Goal: Task Accomplishment & Management: Complete application form

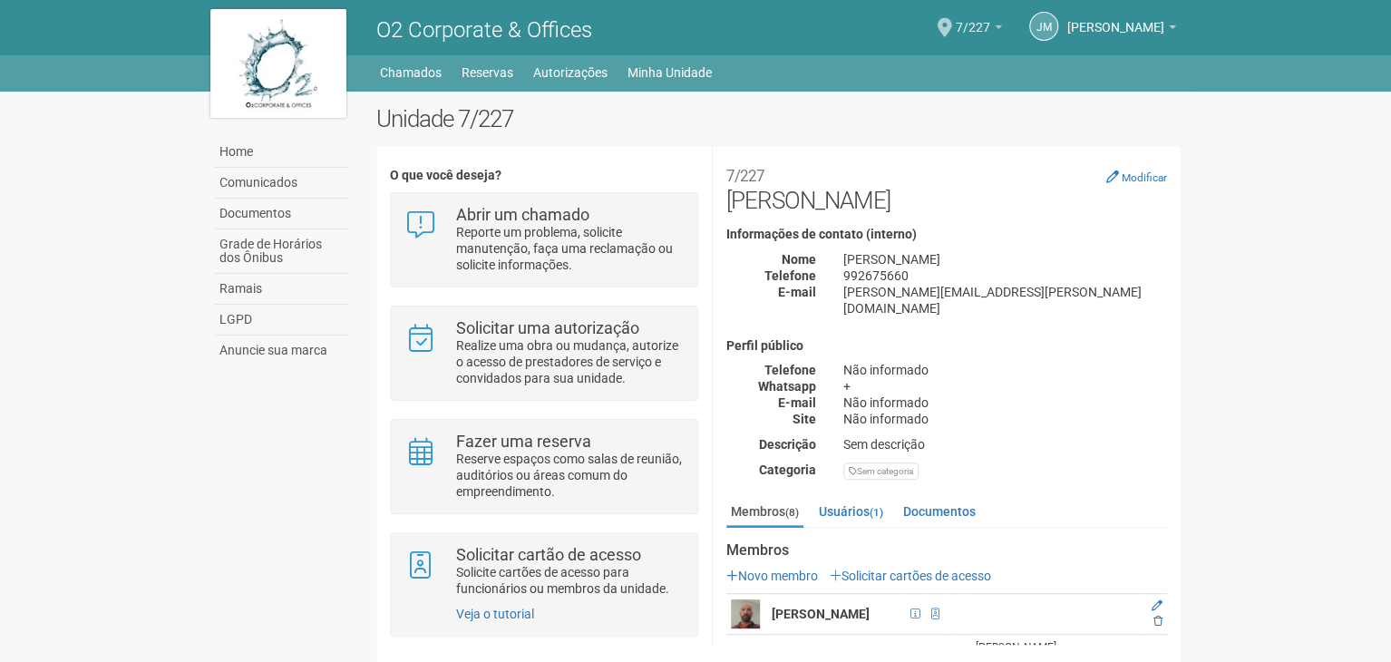
click at [956, 23] on link "7/227" at bounding box center [978, 30] width 46 height 15
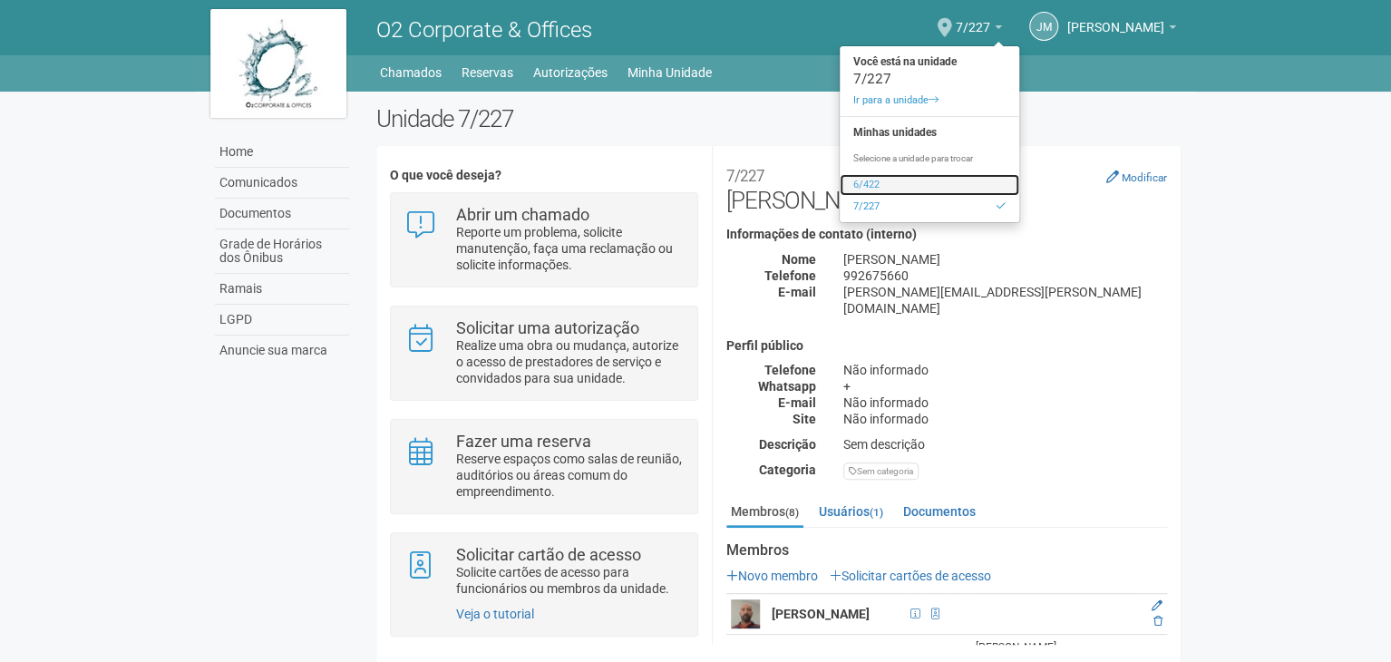
click at [863, 180] on link "6/422" at bounding box center [928, 185] width 179 height 22
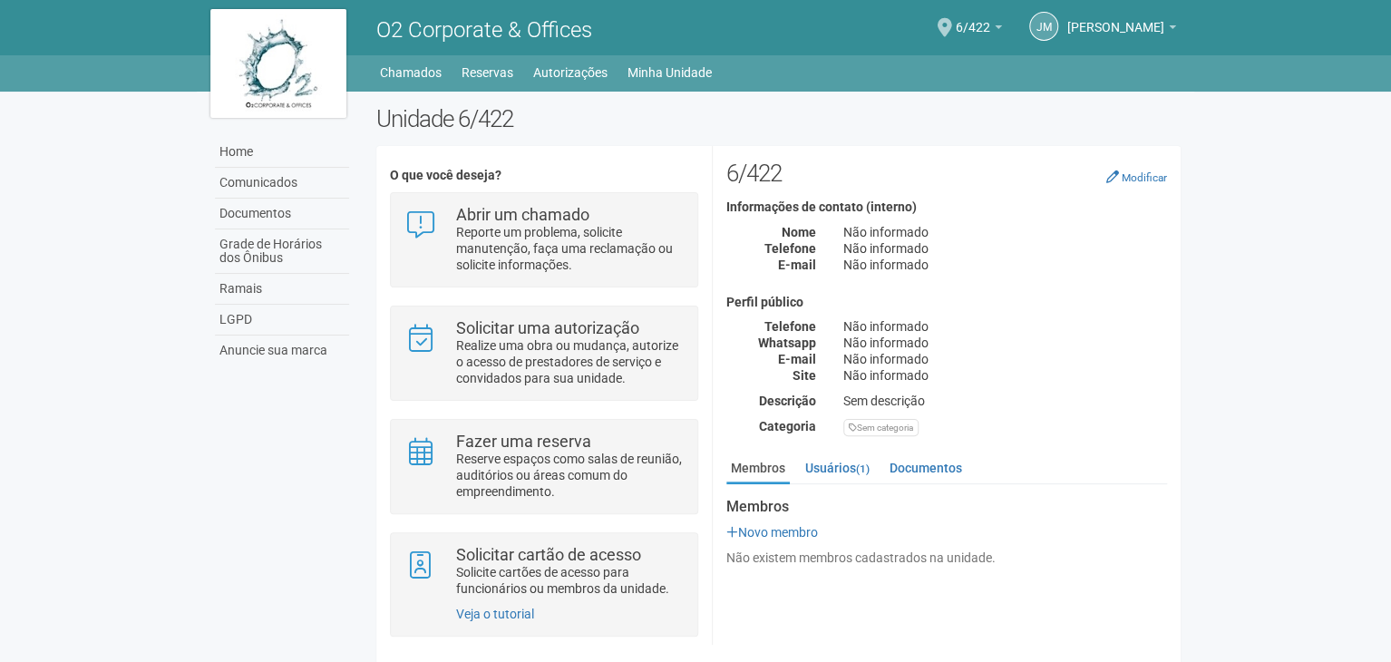
scroll to position [14, 0]
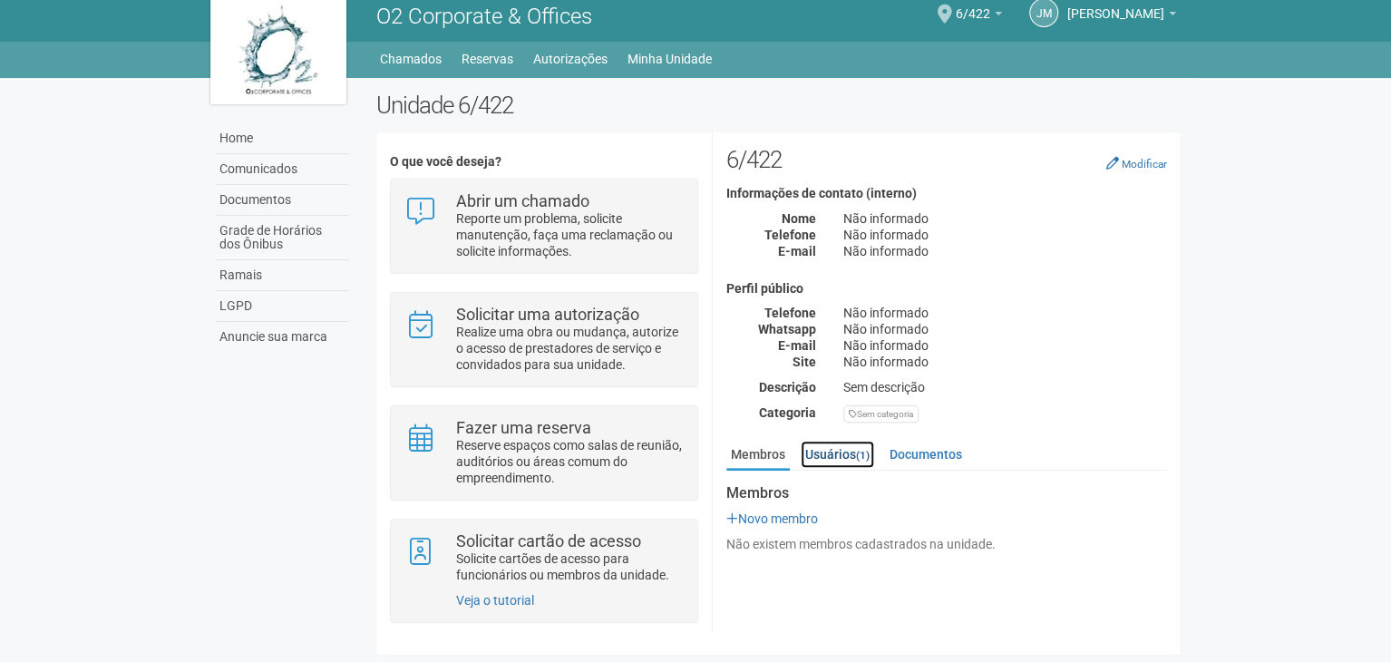
click at [834, 458] on link "Usuários (1)" at bounding box center [836, 454] width 73 height 27
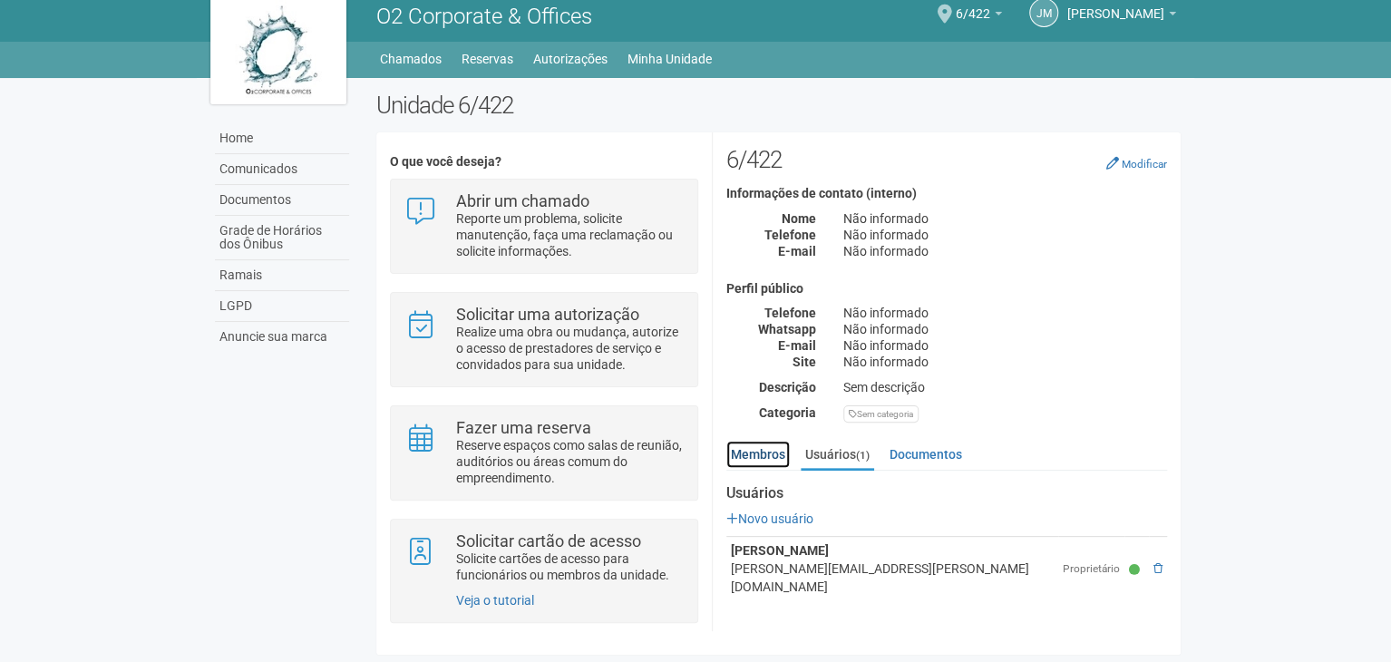
click at [768, 443] on link "Membros" at bounding box center [757, 454] width 63 height 27
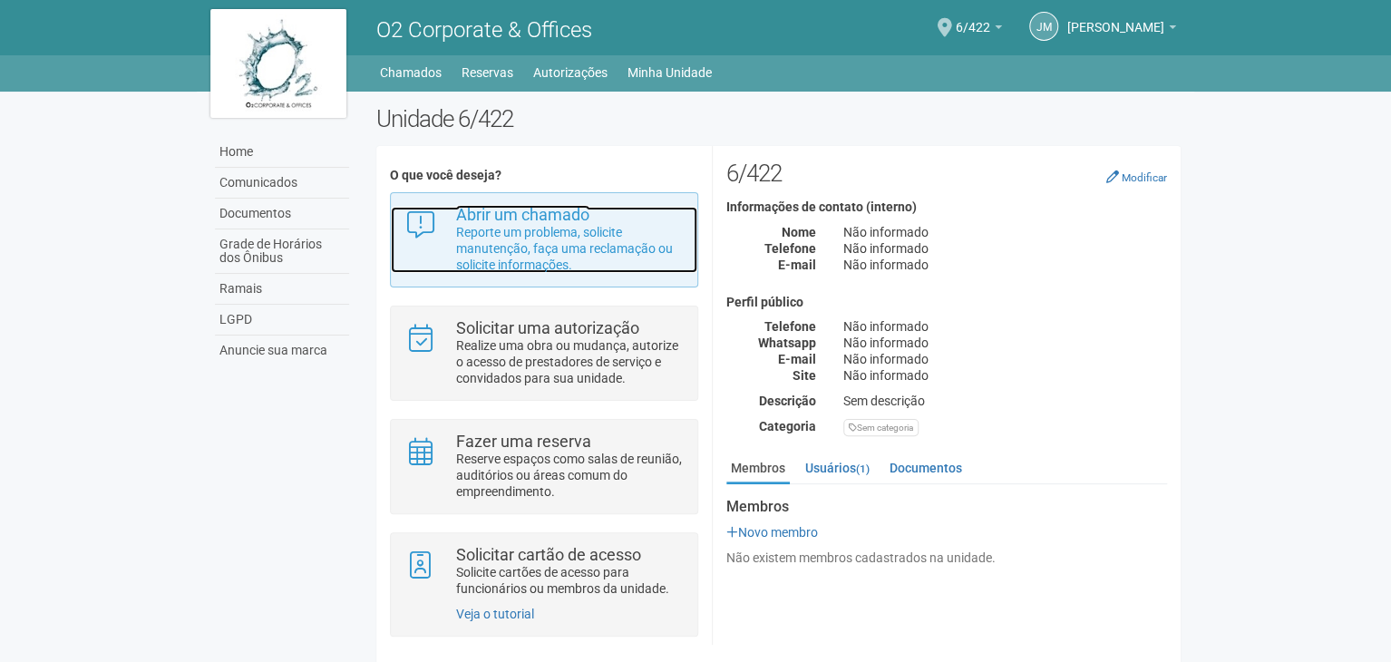
click at [536, 231] on p "Reporte um problema, solicite manutenção, faça uma reclamação ou solicite infor…" at bounding box center [570, 248] width 228 height 49
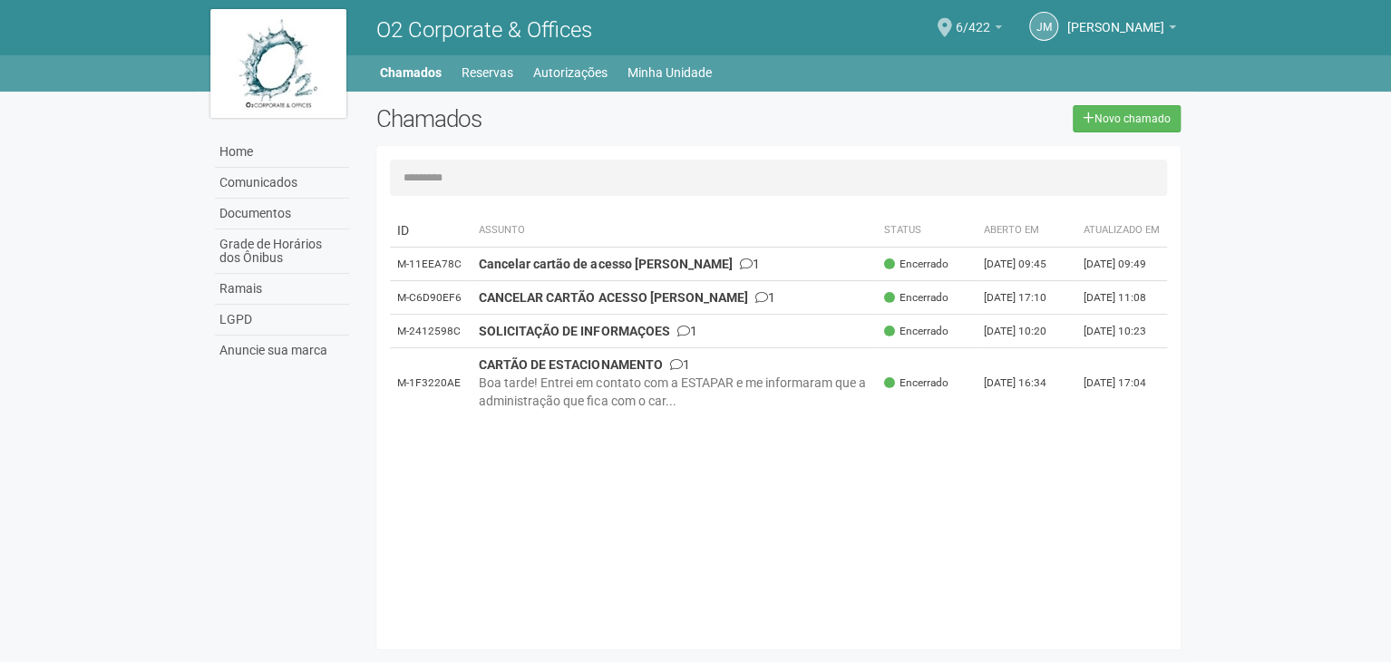
click at [955, 24] on link "6/422" at bounding box center [978, 30] width 46 height 15
click at [955, 26] on span "6/422" at bounding box center [972, 19] width 34 height 32
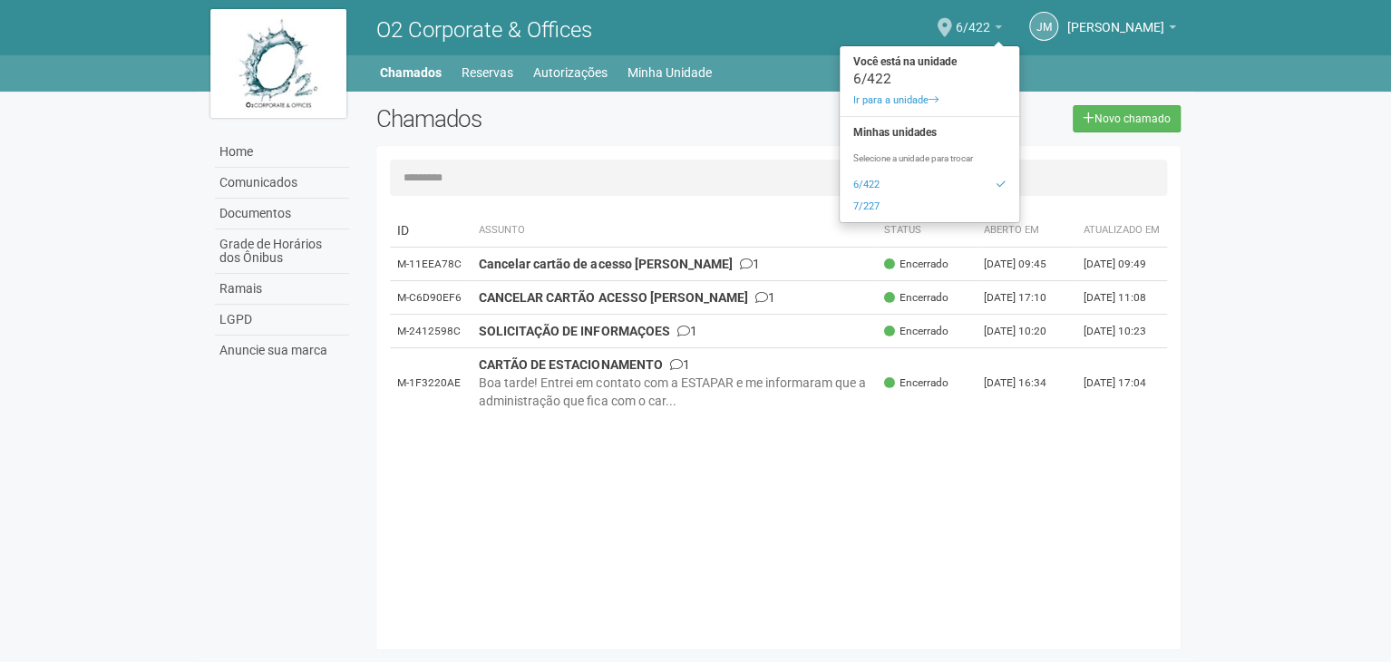
click at [955, 26] on span "6/422" at bounding box center [972, 19] width 34 height 32
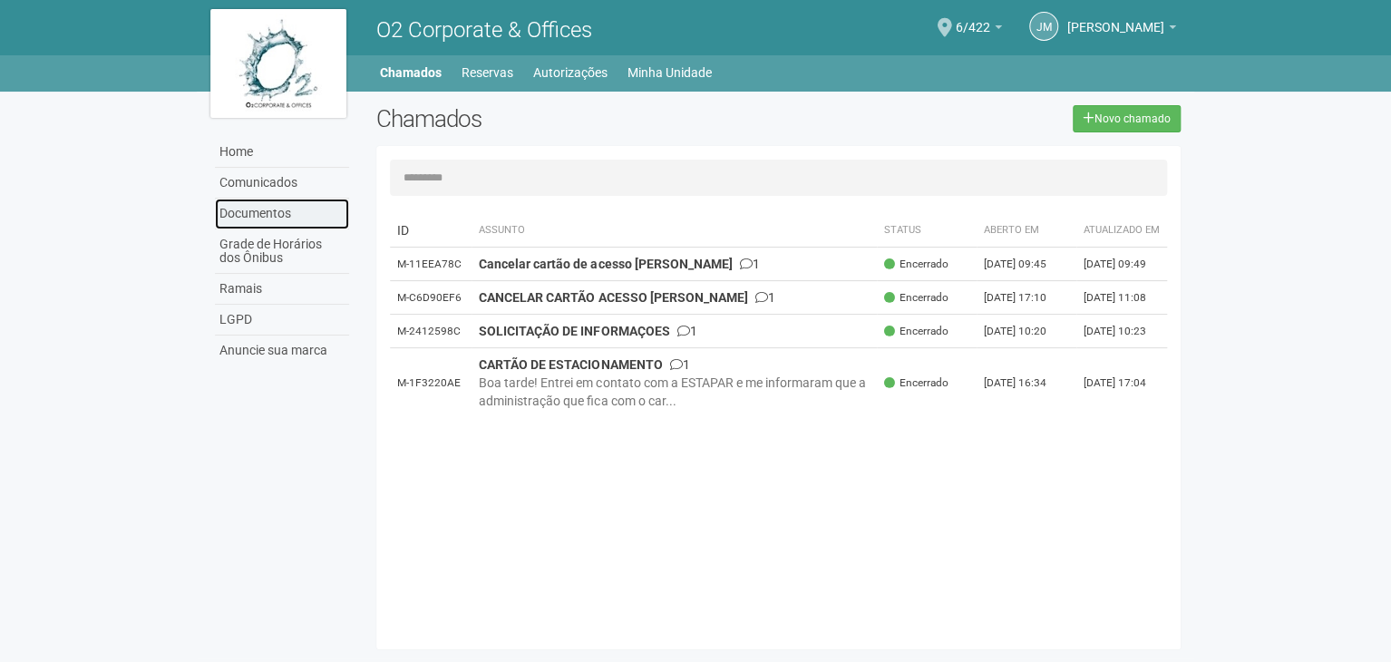
click at [257, 211] on link "Documentos" at bounding box center [282, 214] width 134 height 31
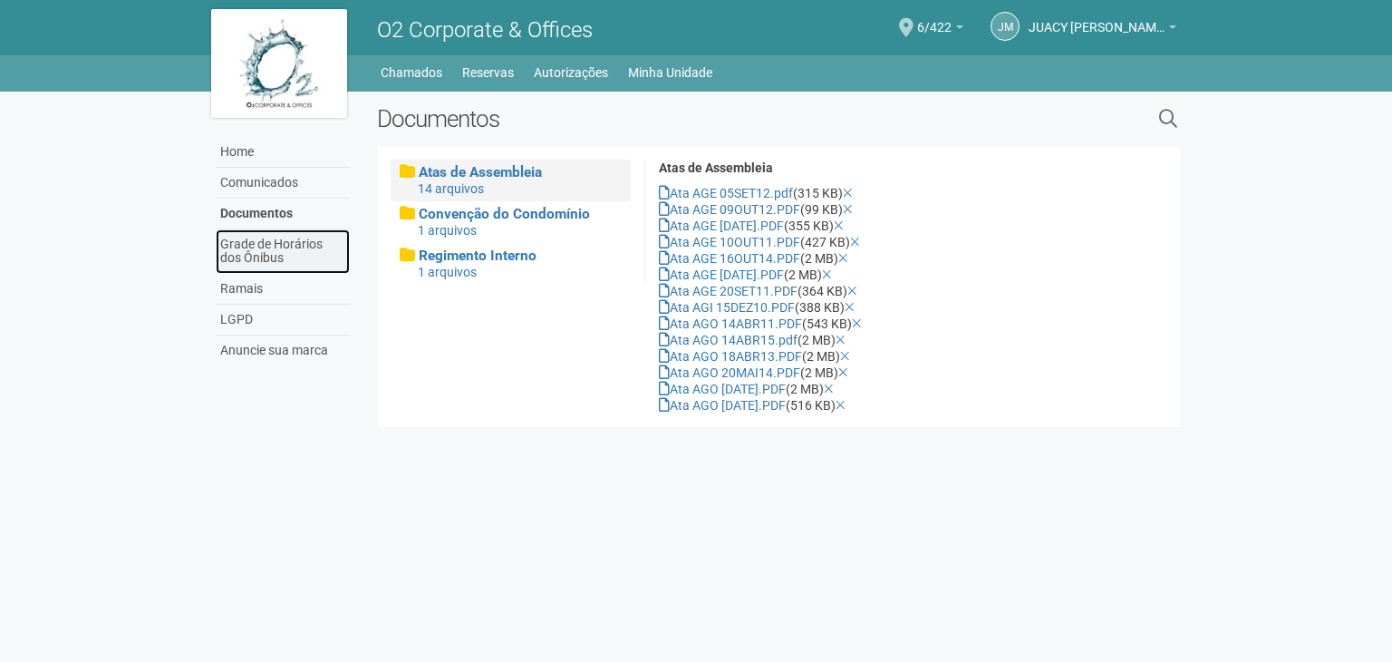
click at [257, 230] on link "Grade de Horários dos Ônibus" at bounding box center [283, 251] width 134 height 44
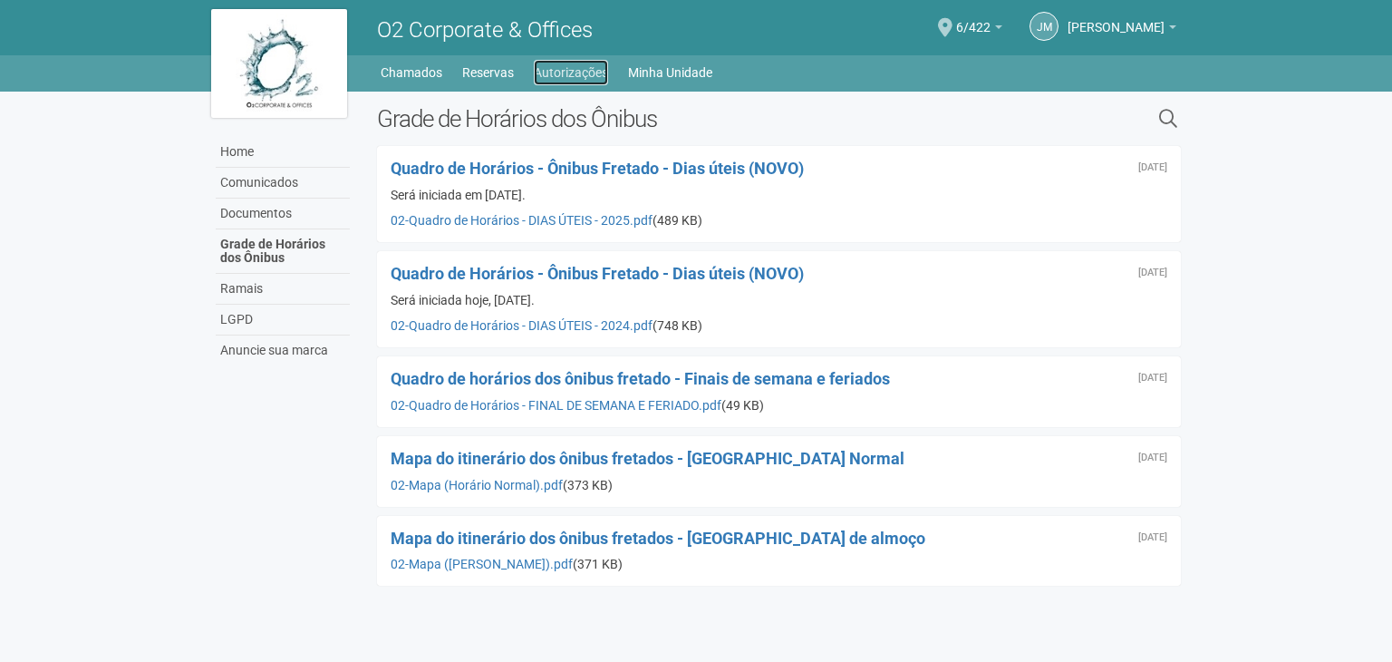
click at [544, 73] on link "Autorizações" at bounding box center [571, 72] width 74 height 25
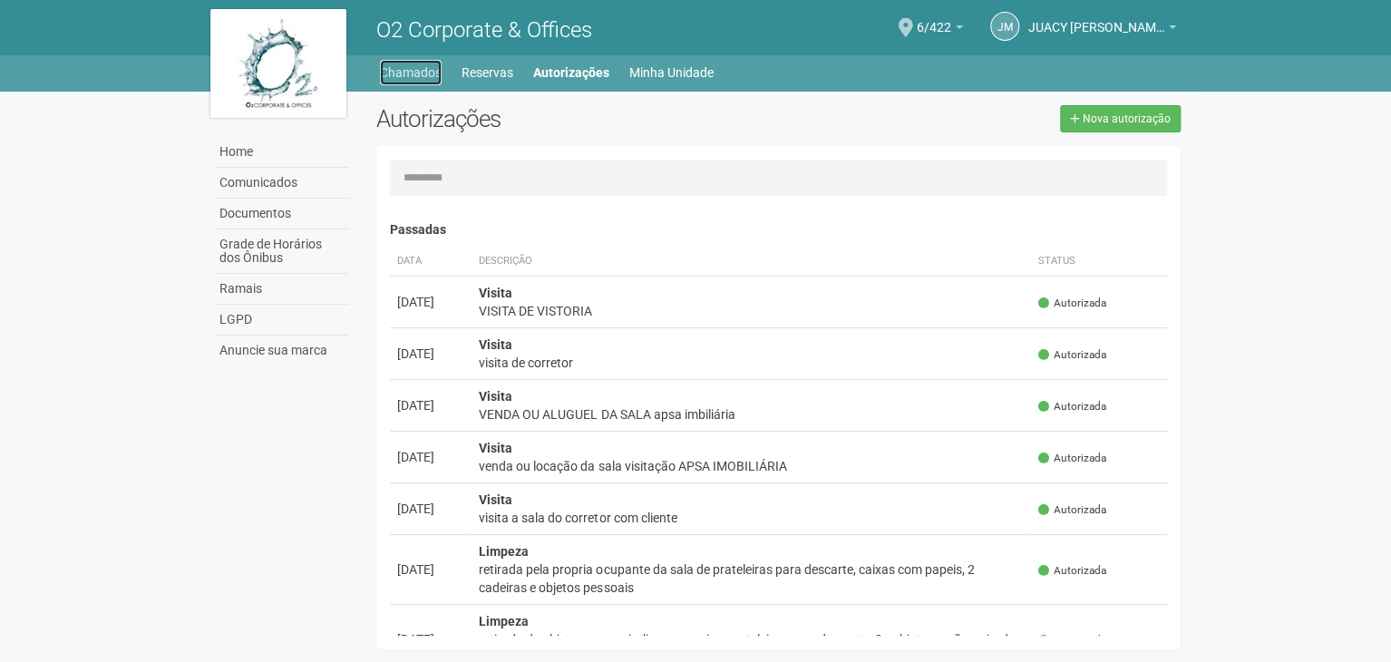
click at [417, 77] on link "Chamados" at bounding box center [411, 72] width 62 height 25
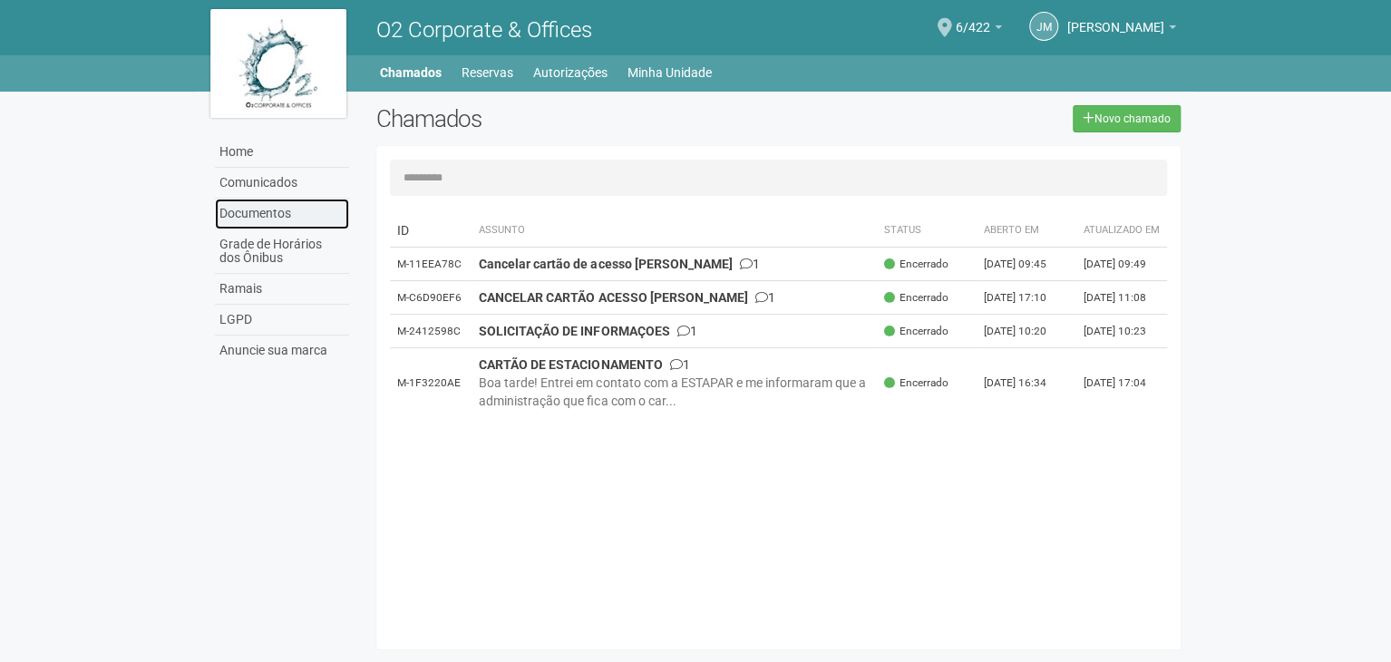
click at [262, 208] on link "Documentos" at bounding box center [282, 214] width 134 height 31
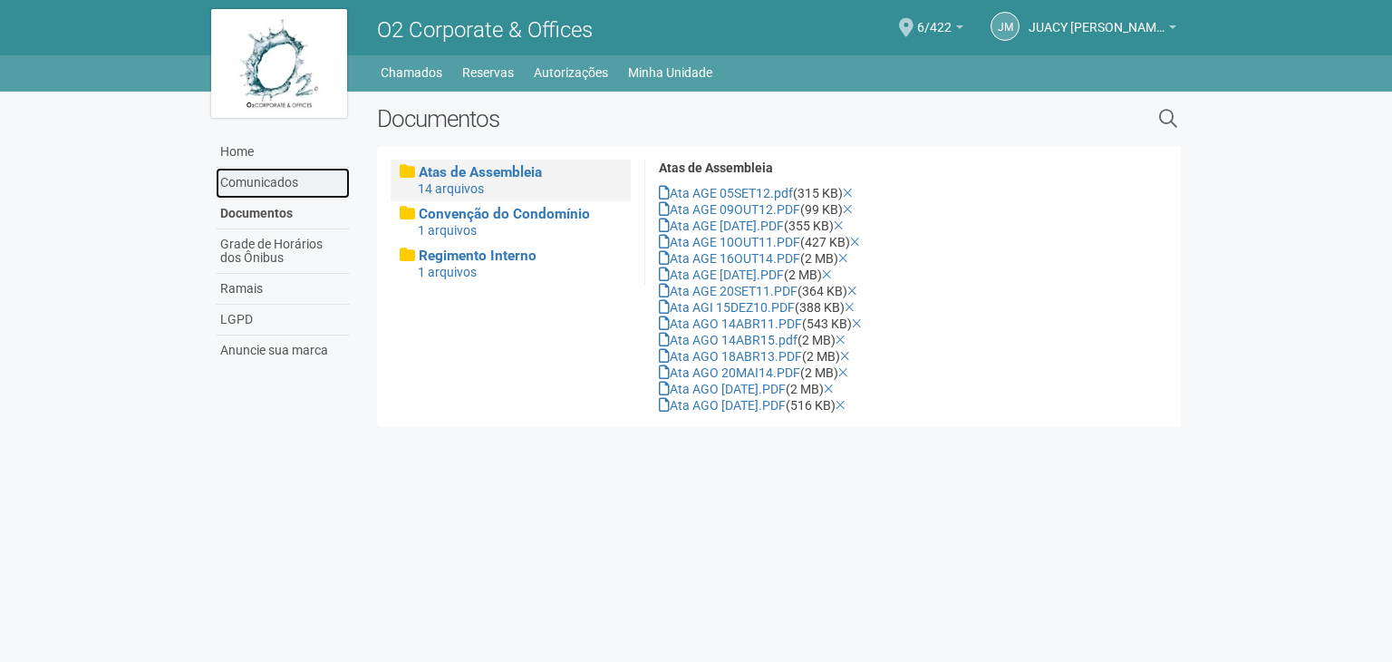
click at [260, 186] on link "Comunicados" at bounding box center [283, 183] width 134 height 31
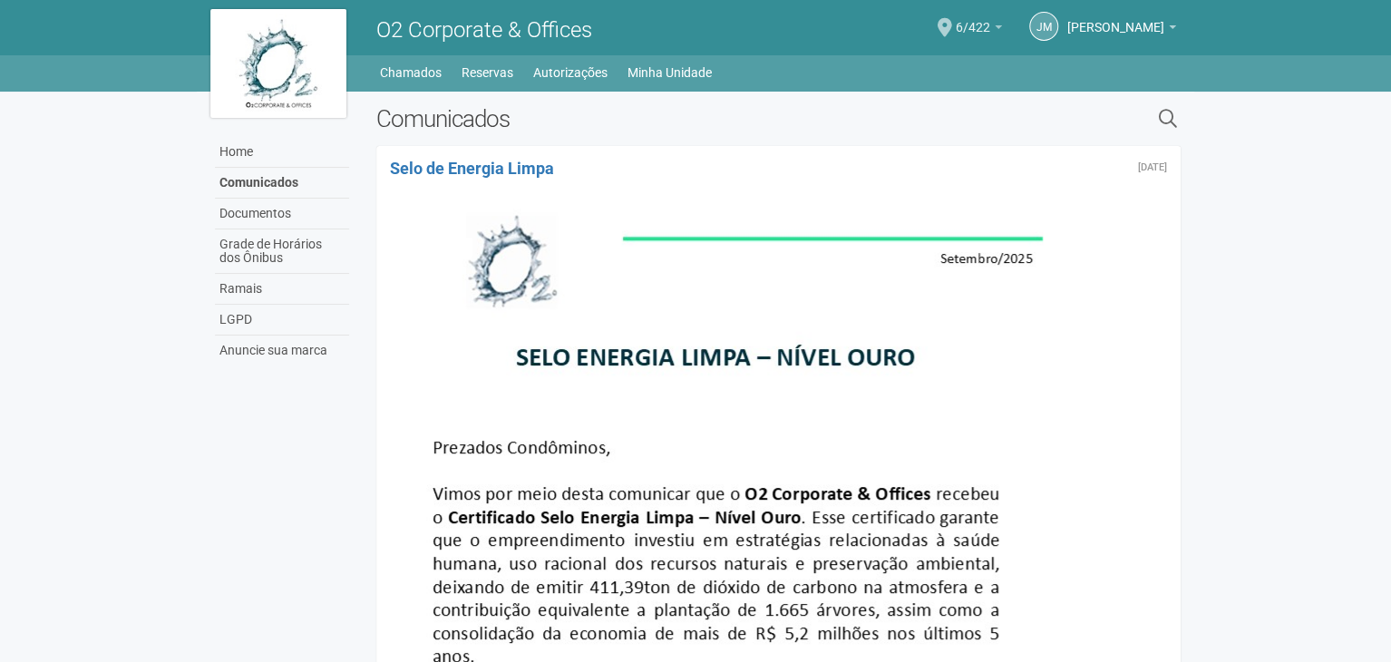
click at [994, 29] on b at bounding box center [997, 27] width 7 height 4
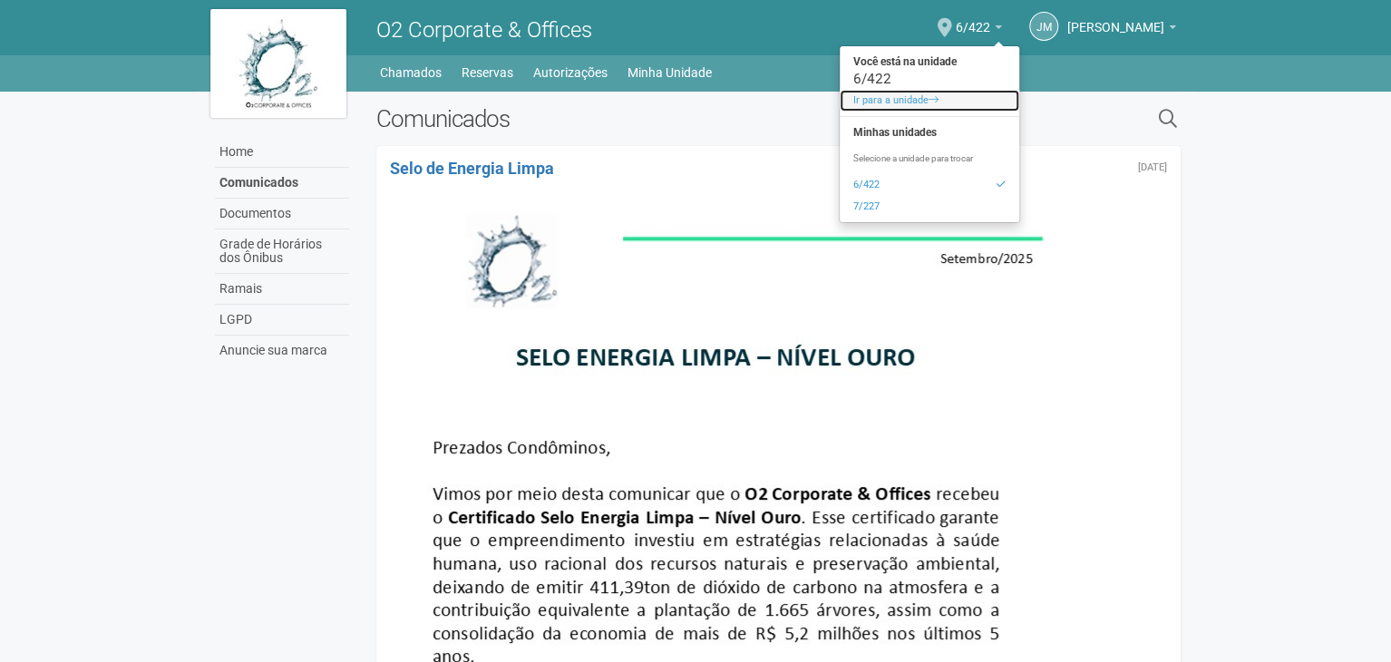
click at [928, 94] on span at bounding box center [933, 99] width 10 height 10
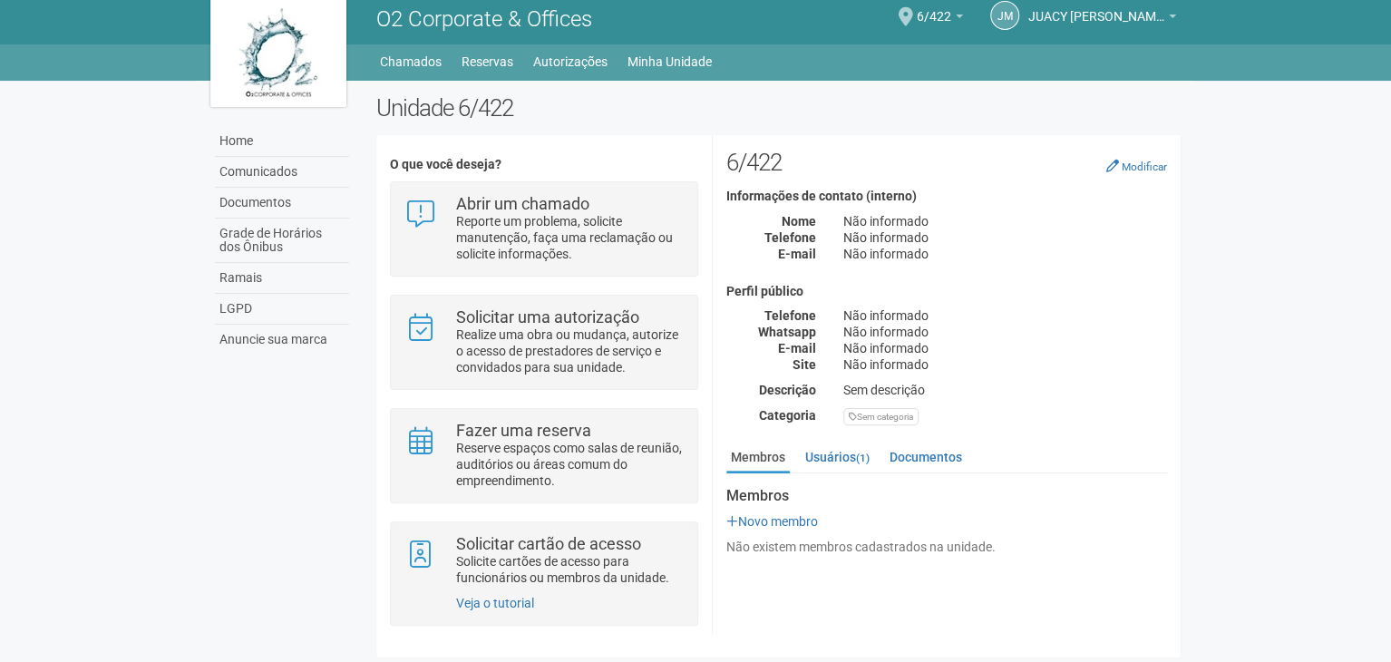
scroll to position [14, 0]
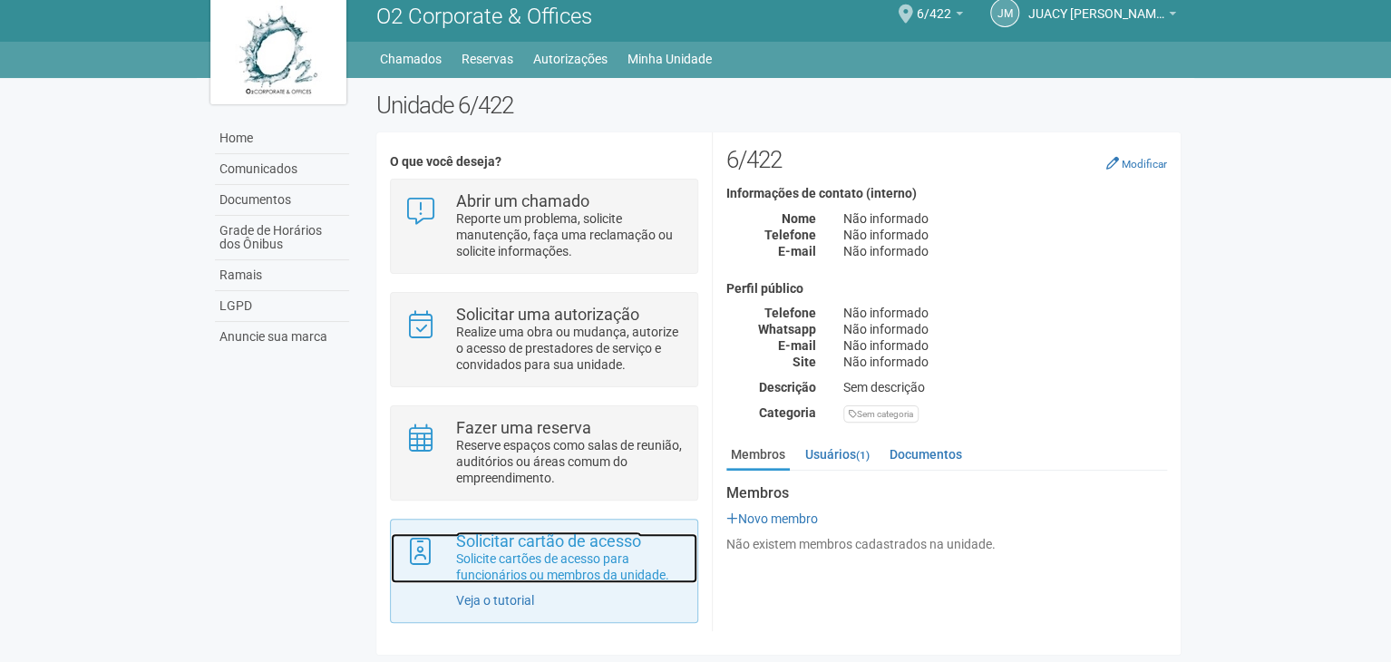
click at [595, 545] on strong "Solicitar cartão de acesso" at bounding box center [548, 540] width 185 height 19
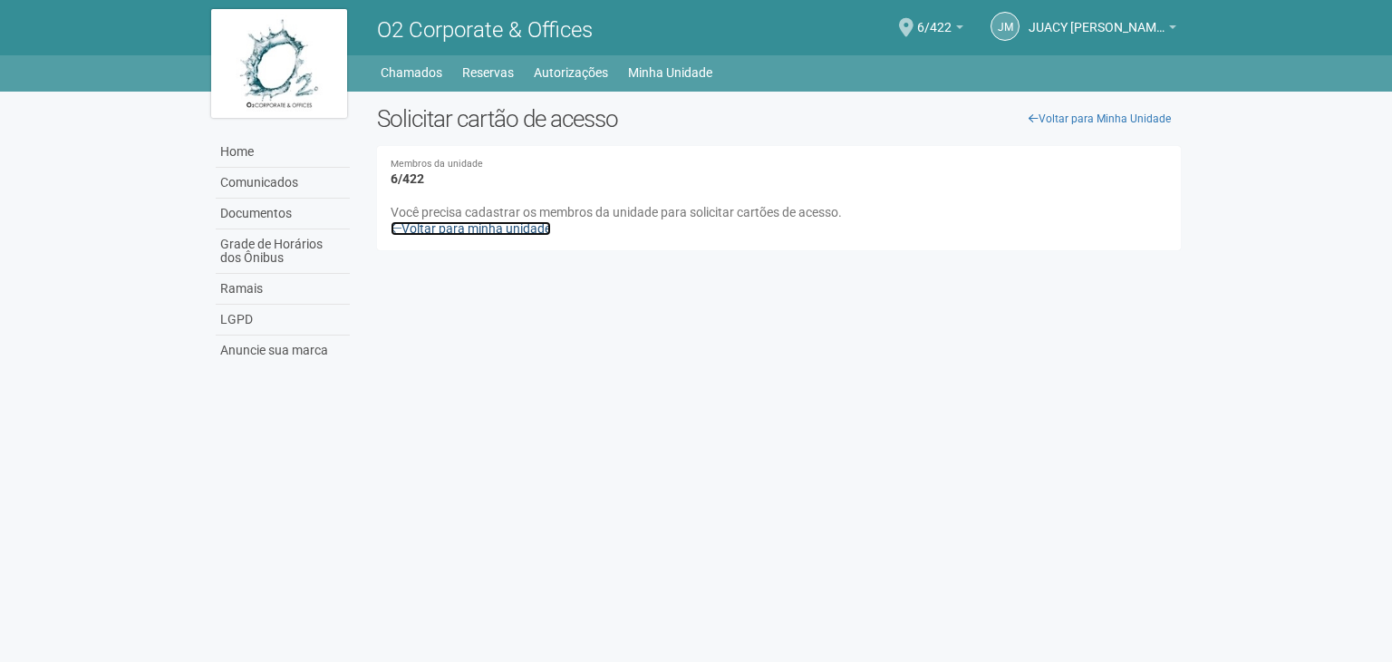
click at [500, 222] on link "Voltar para minha unidade" at bounding box center [471, 228] width 160 height 15
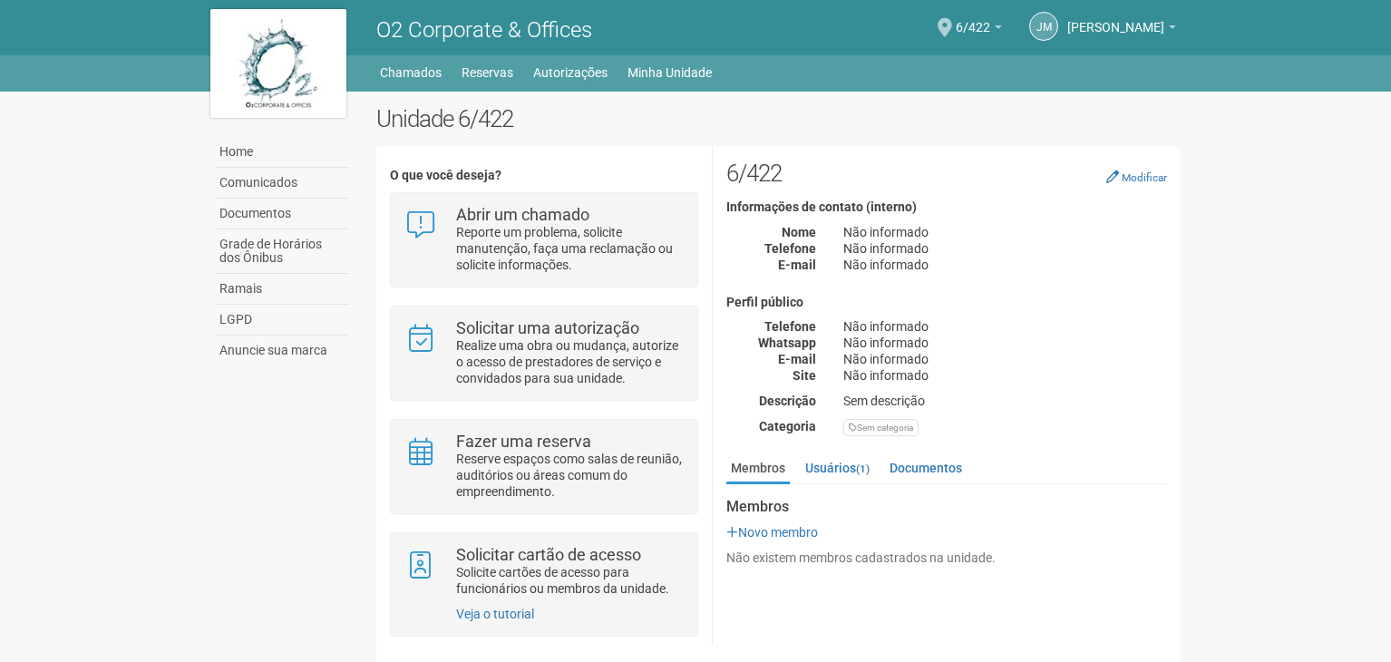
scroll to position [14, 0]
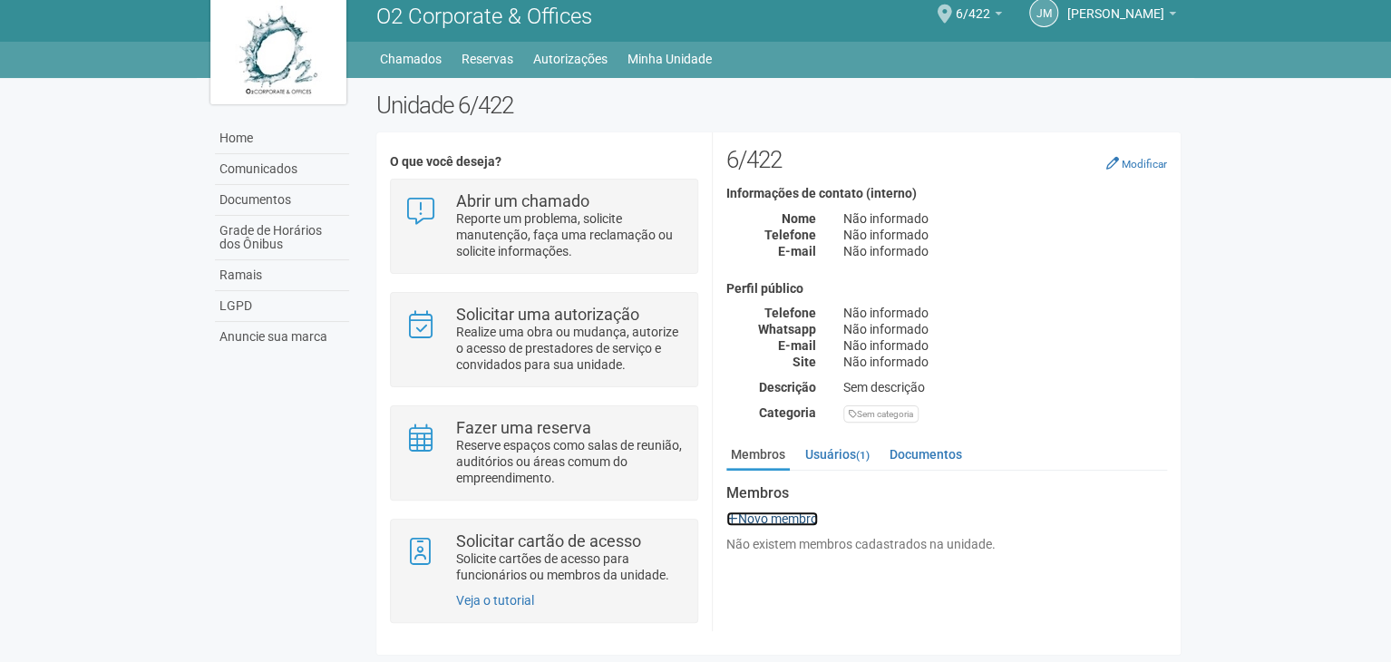
click at [790, 511] on link "Novo membro" at bounding box center [772, 518] width 92 height 15
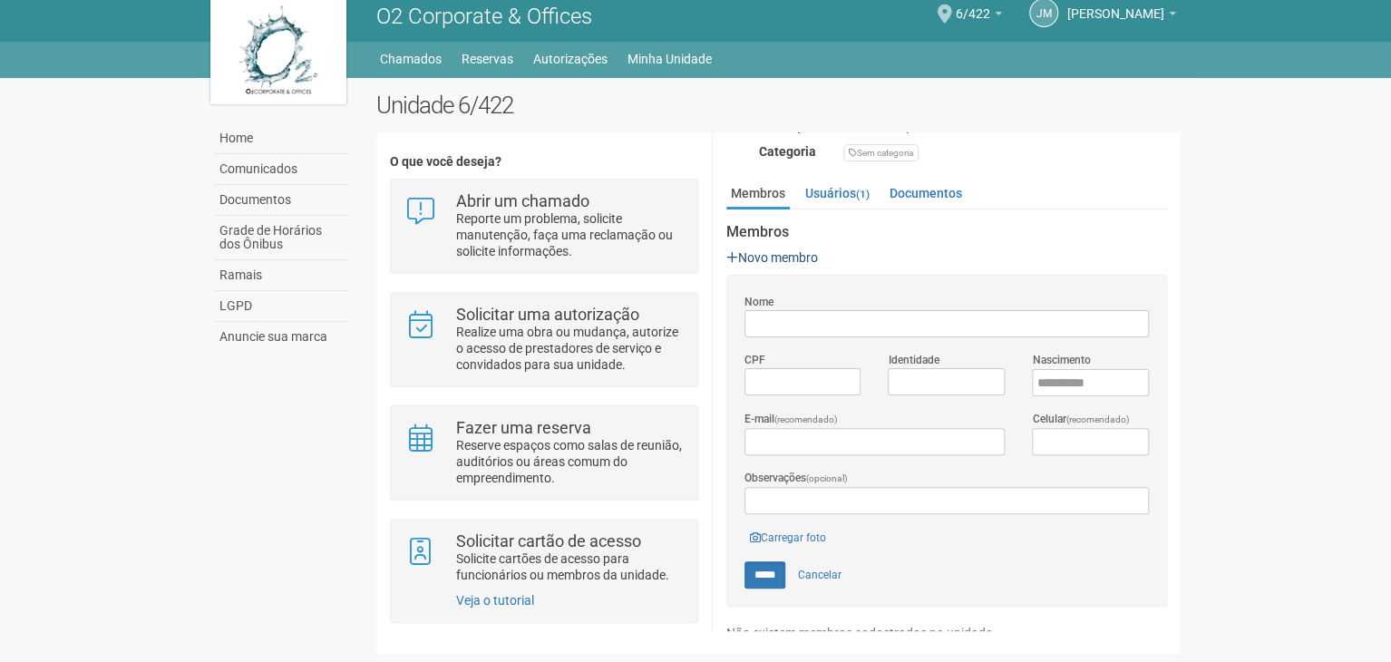
scroll to position [281, 0]
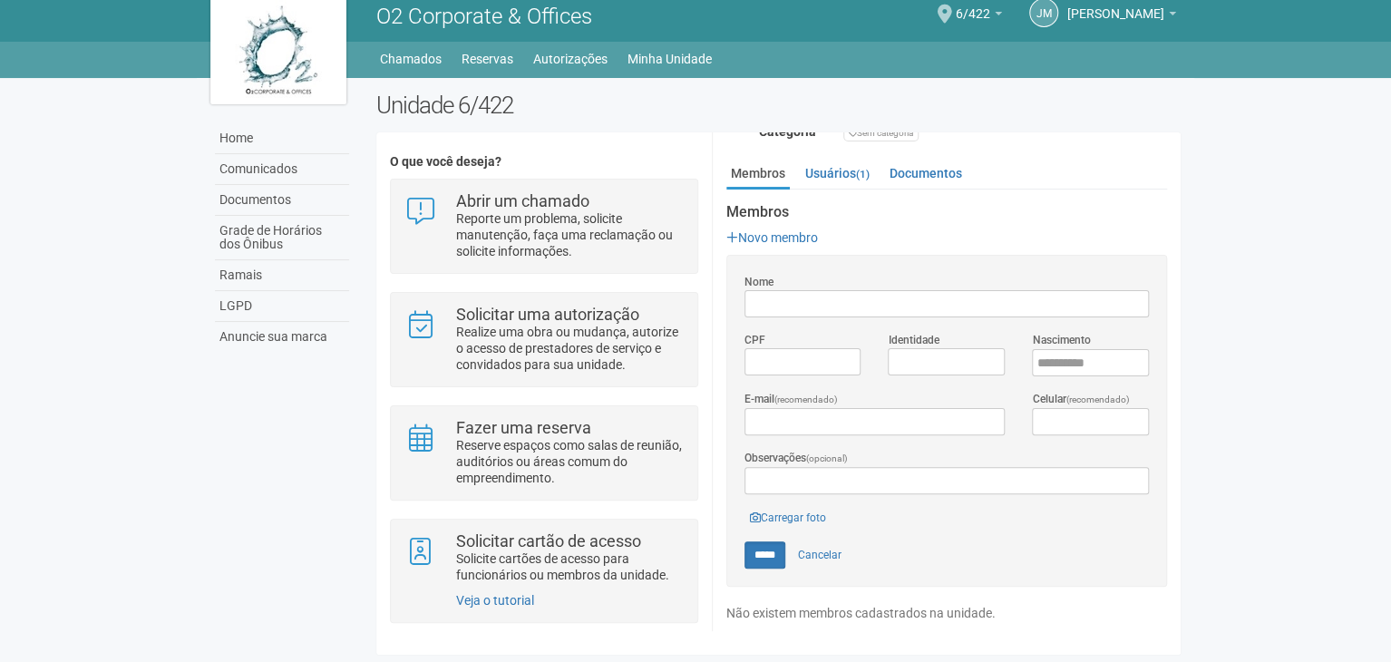
click at [797, 300] on input "Nome" at bounding box center [946, 303] width 404 height 27
click at [914, 194] on div "Membros Novo membro Nome CPF Identidade Nascimento E-mail (recomendado) Celular…" at bounding box center [946, 405] width 441 height 431
click at [857, 296] on input "Nome" at bounding box center [946, 303] width 404 height 27
click at [856, 296] on input "Nome" at bounding box center [946, 303] width 404 height 27
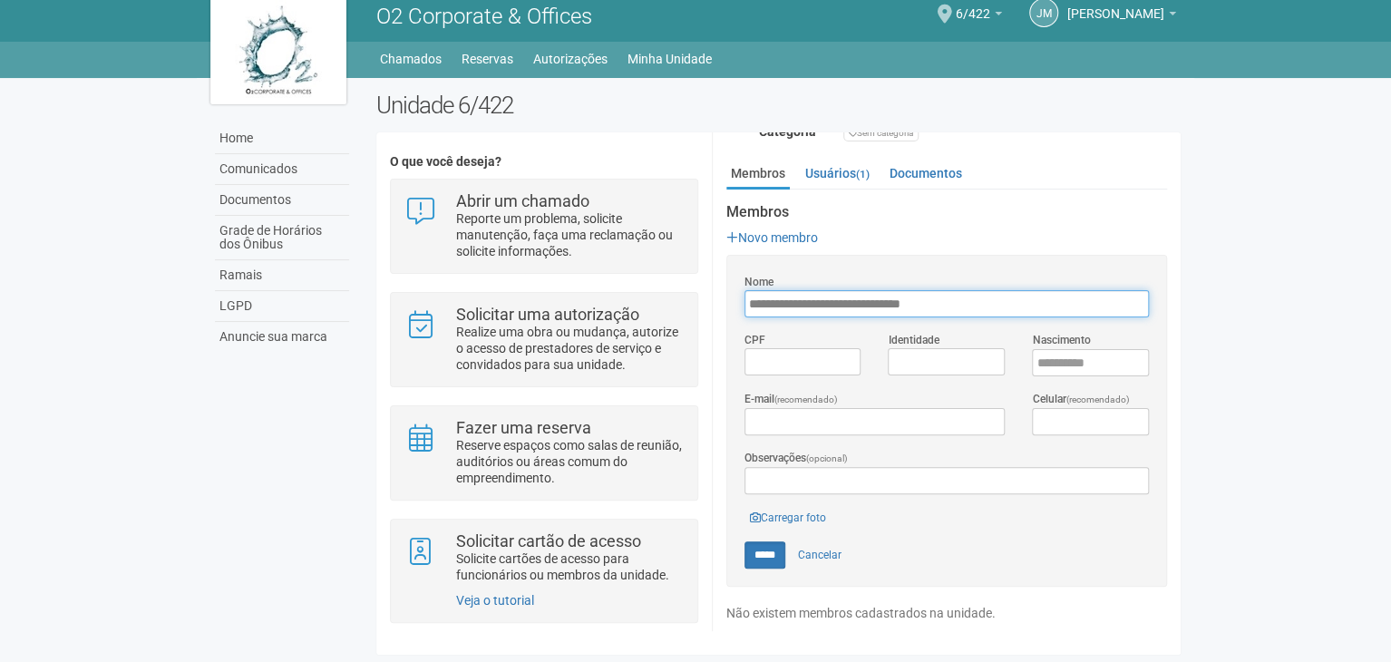
type input "**********"
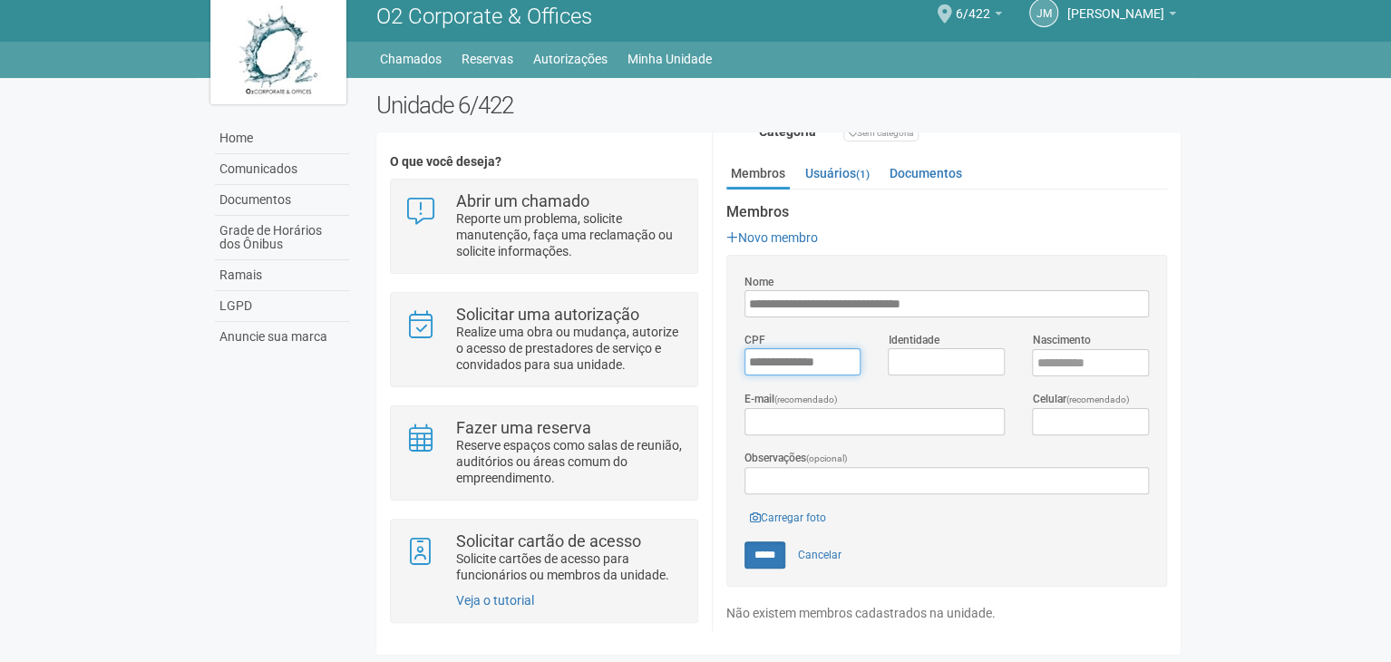
click at [786, 356] on input "*********" at bounding box center [802, 361] width 117 height 27
type input "**********"
type input "*********"
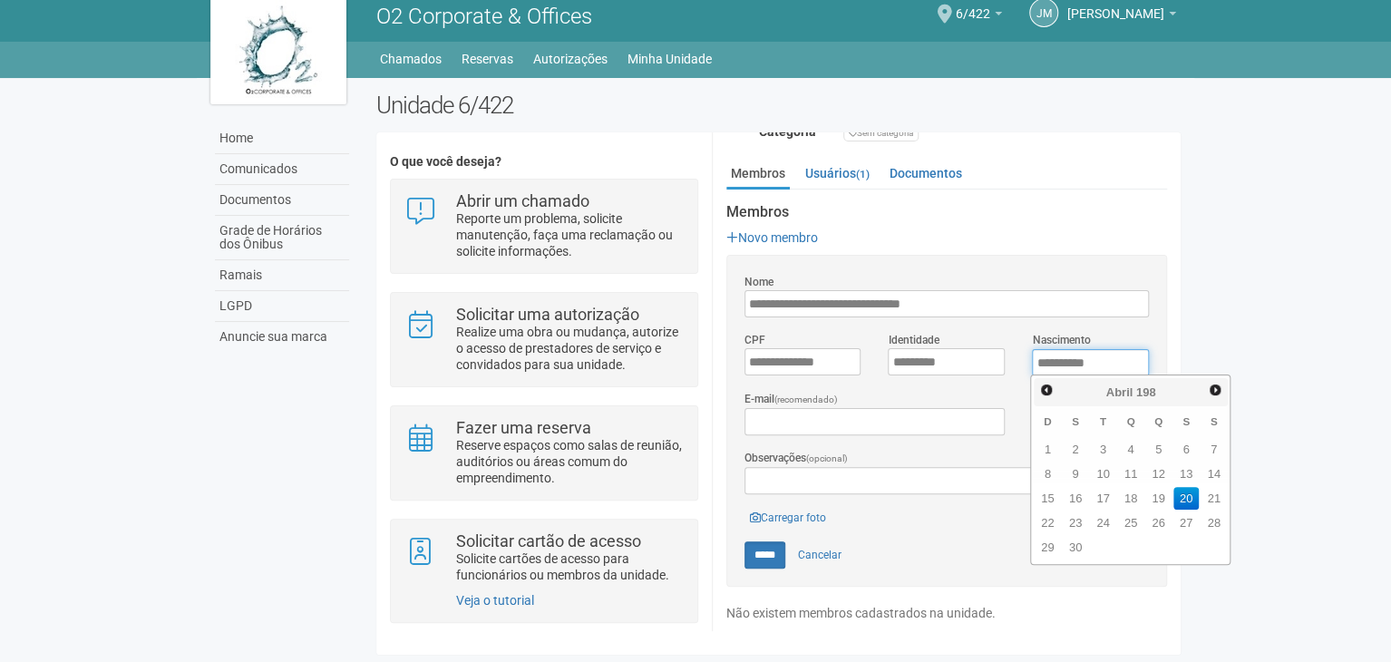
type input "**********"
click at [852, 493] on form "**********" at bounding box center [946, 421] width 404 height 296
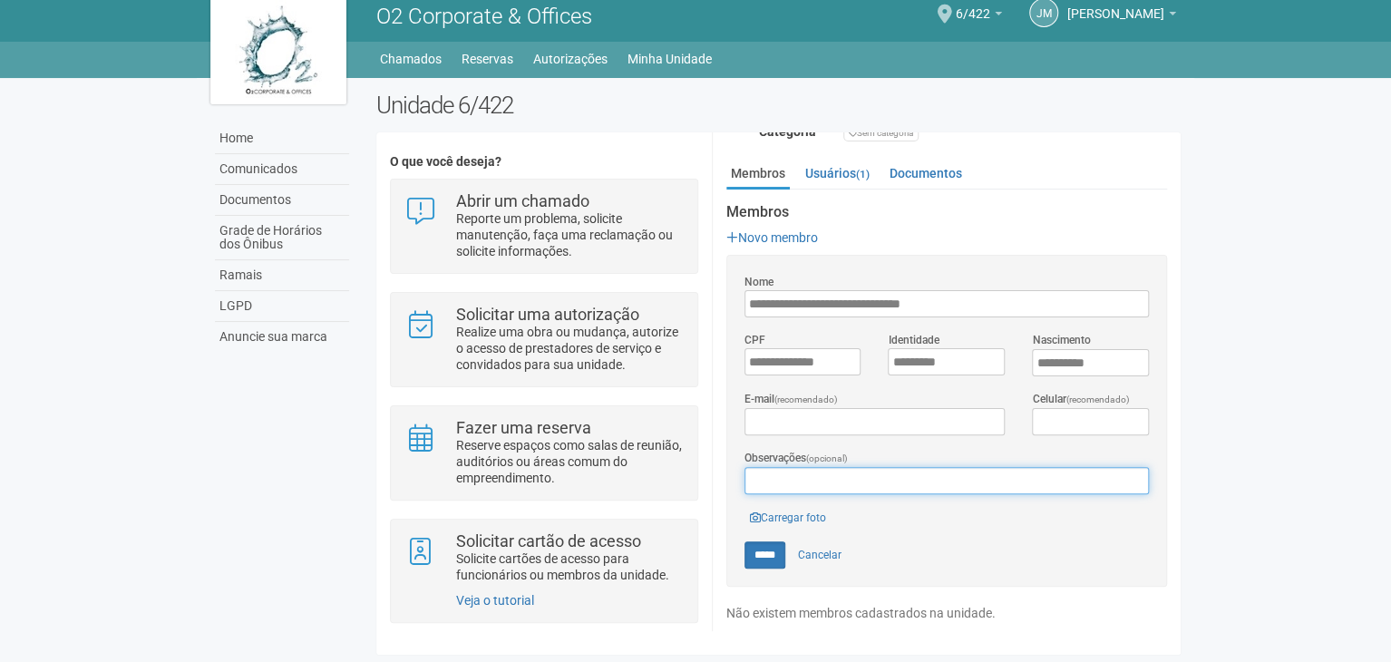
click at [829, 469] on input "Observações (opcional)" at bounding box center [946, 480] width 404 height 27
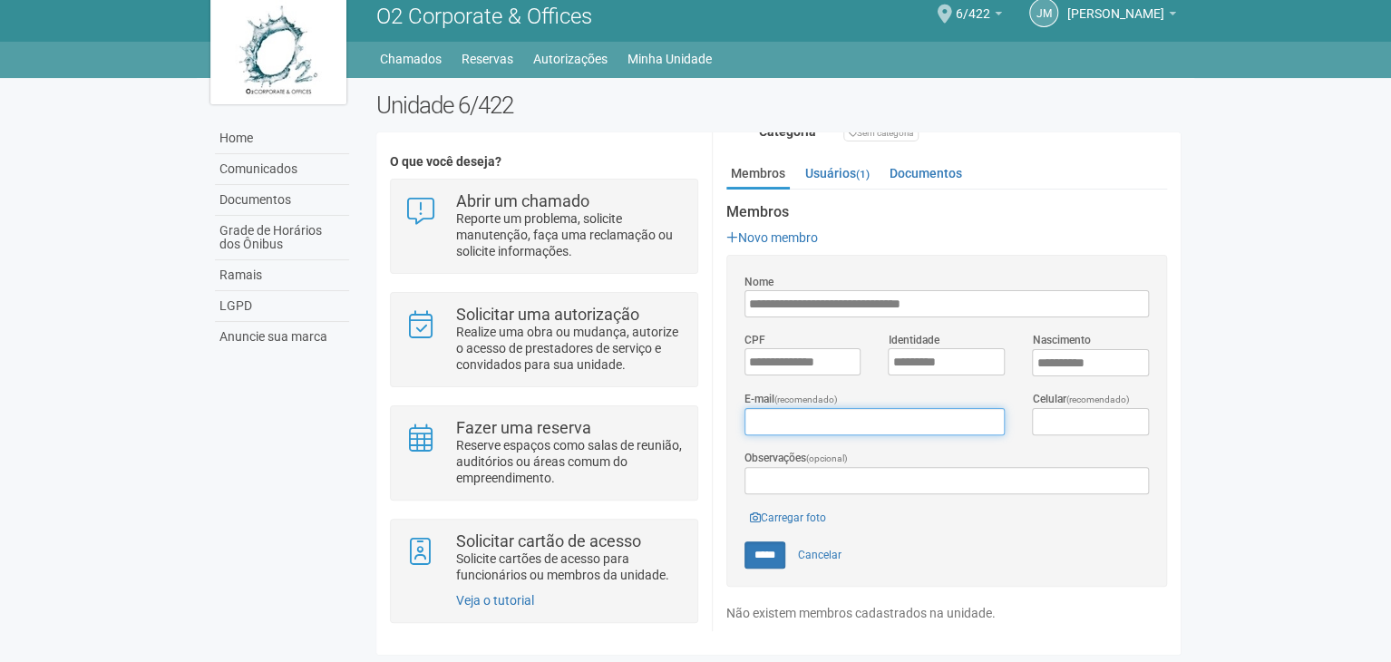
click at [820, 414] on input "E-mail (recomendado)" at bounding box center [874, 421] width 260 height 27
type input "**********"
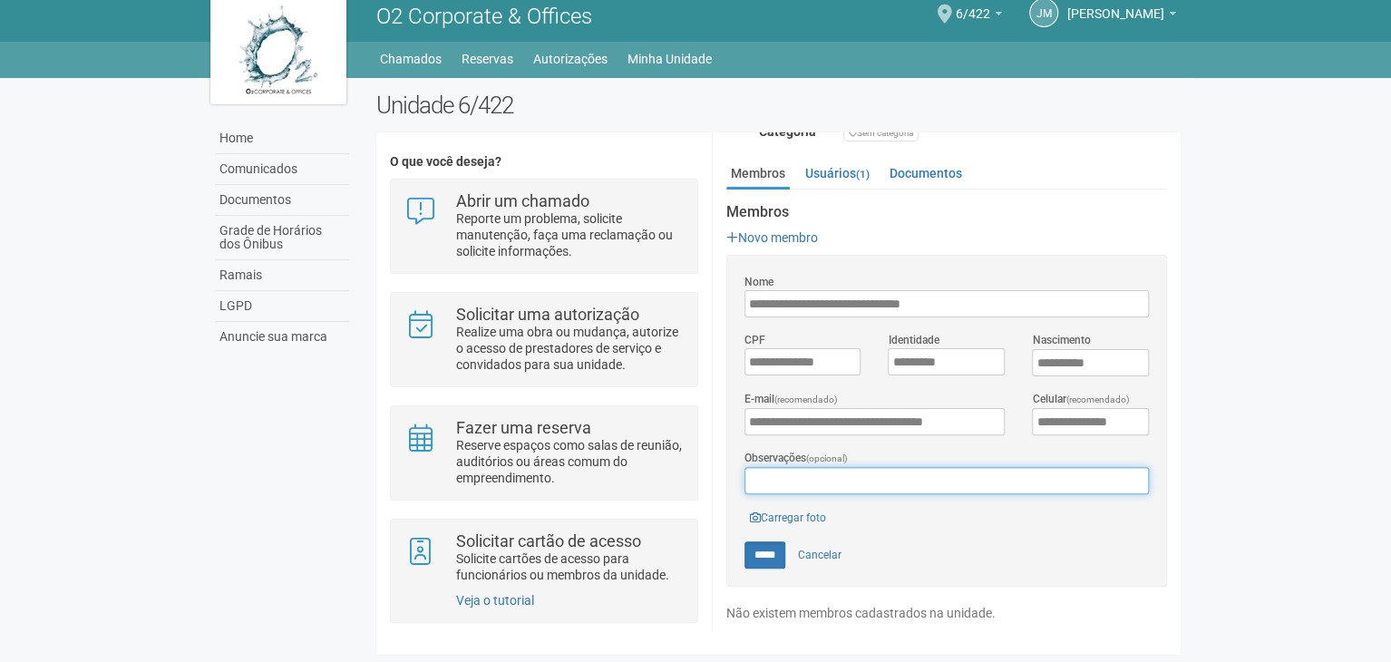
click at [888, 478] on input "Observações (opcional)" at bounding box center [946, 480] width 404 height 27
type input "**********"
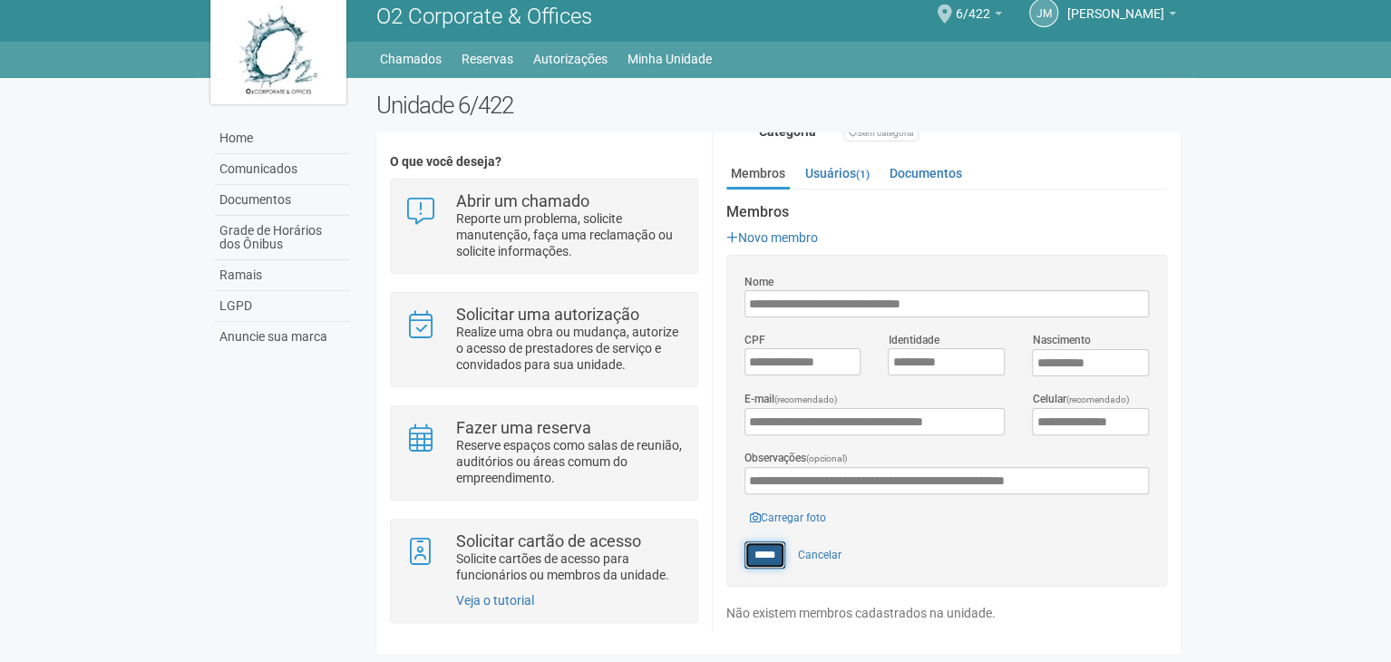
click at [771, 548] on input "*****" at bounding box center [764, 554] width 41 height 27
type input "*****"
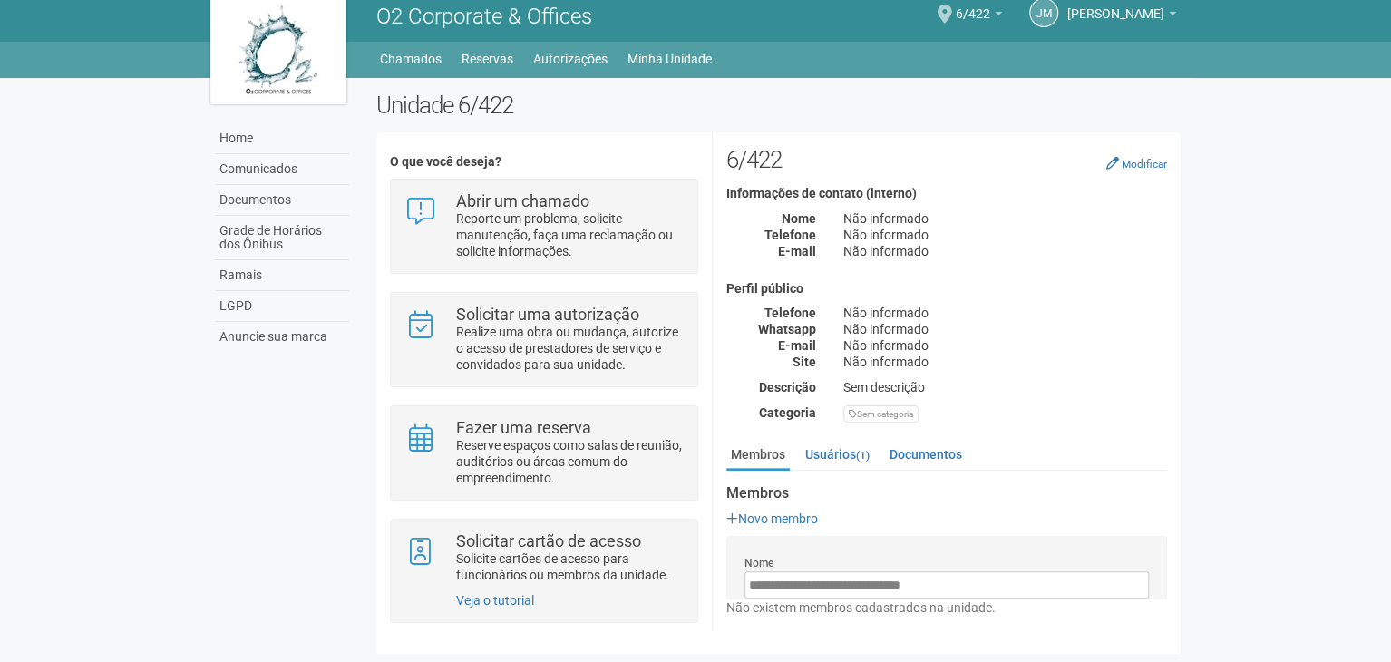
scroll to position [0, 0]
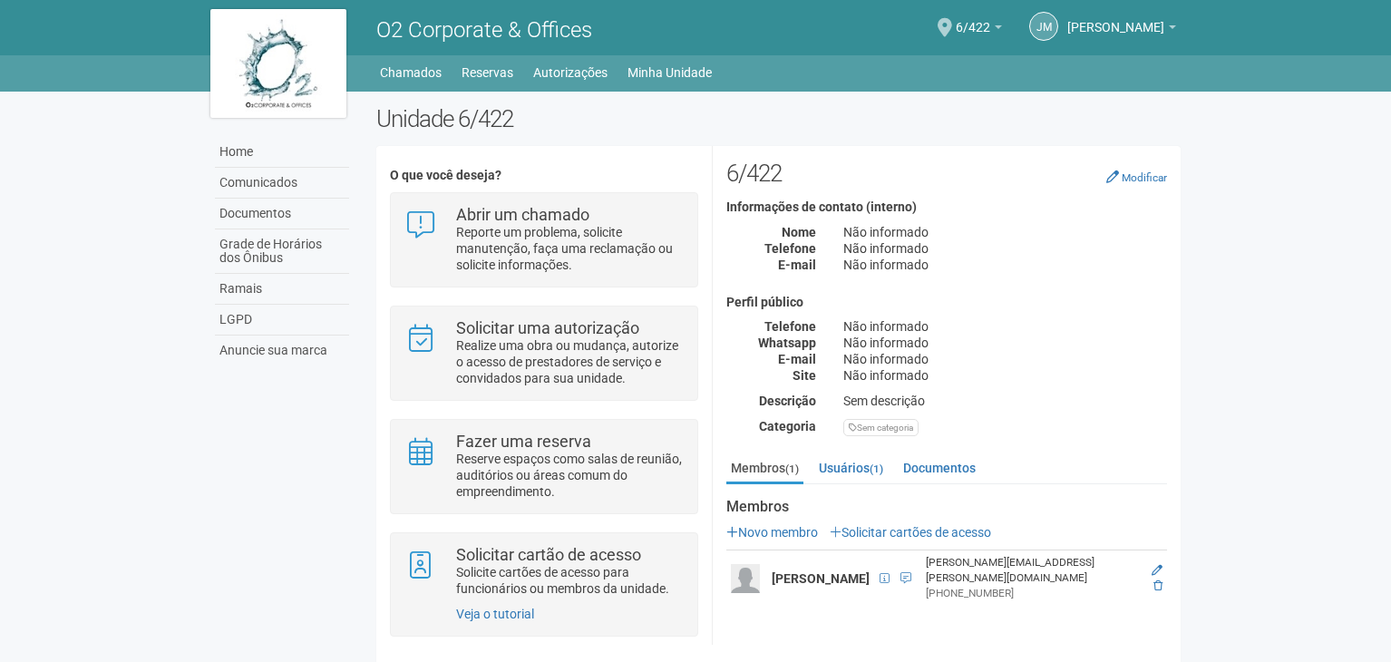
scroll to position [14, 0]
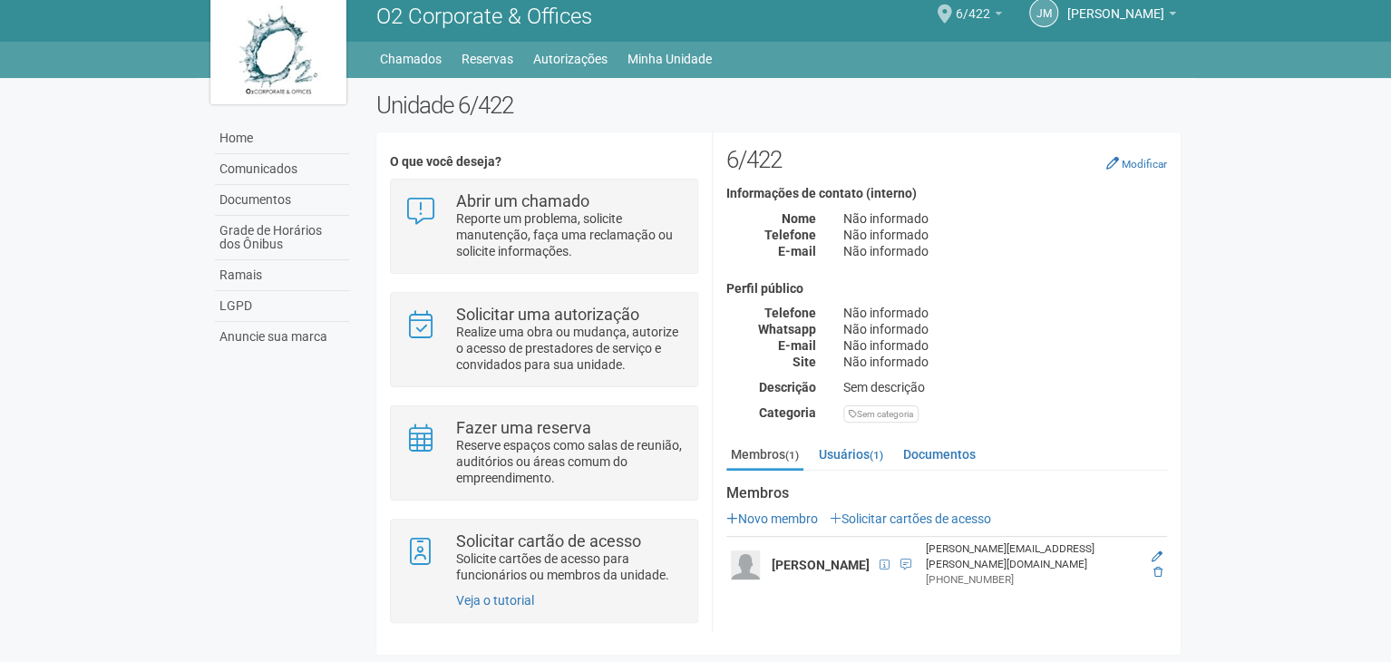
click at [994, 13] on b at bounding box center [997, 14] width 7 height 4
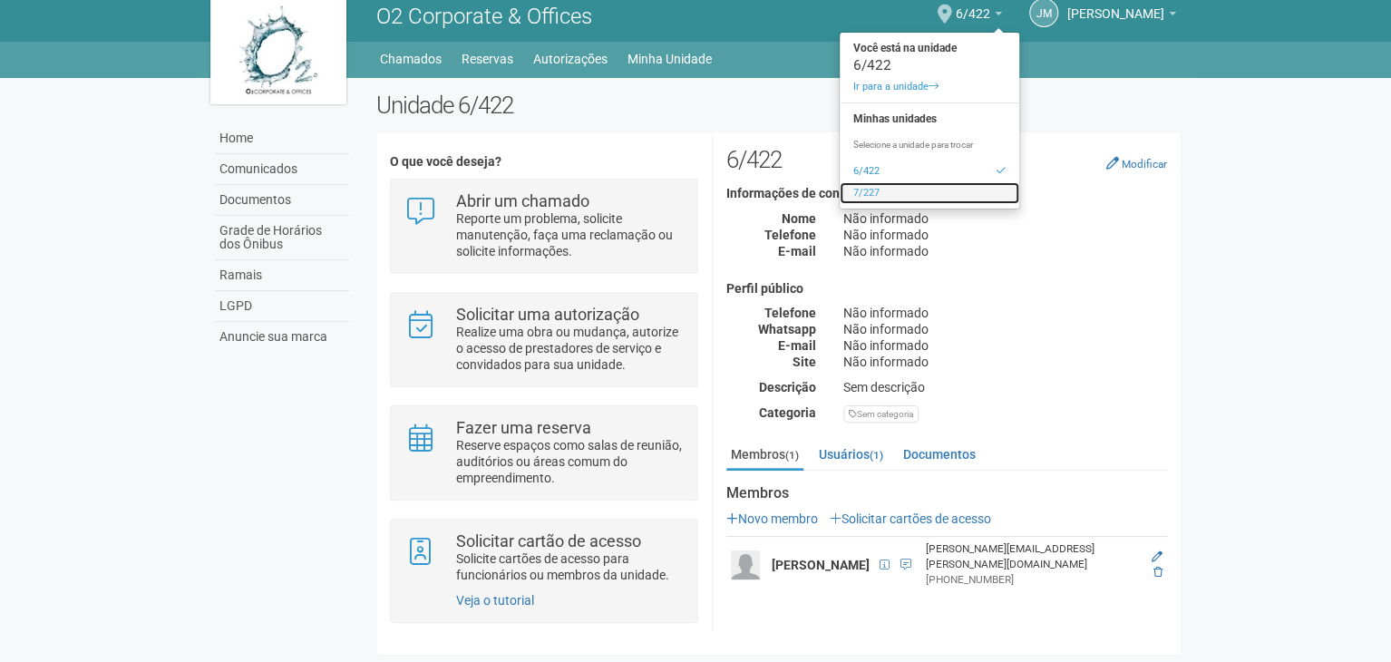
click at [868, 187] on link "7/227" at bounding box center [928, 193] width 179 height 22
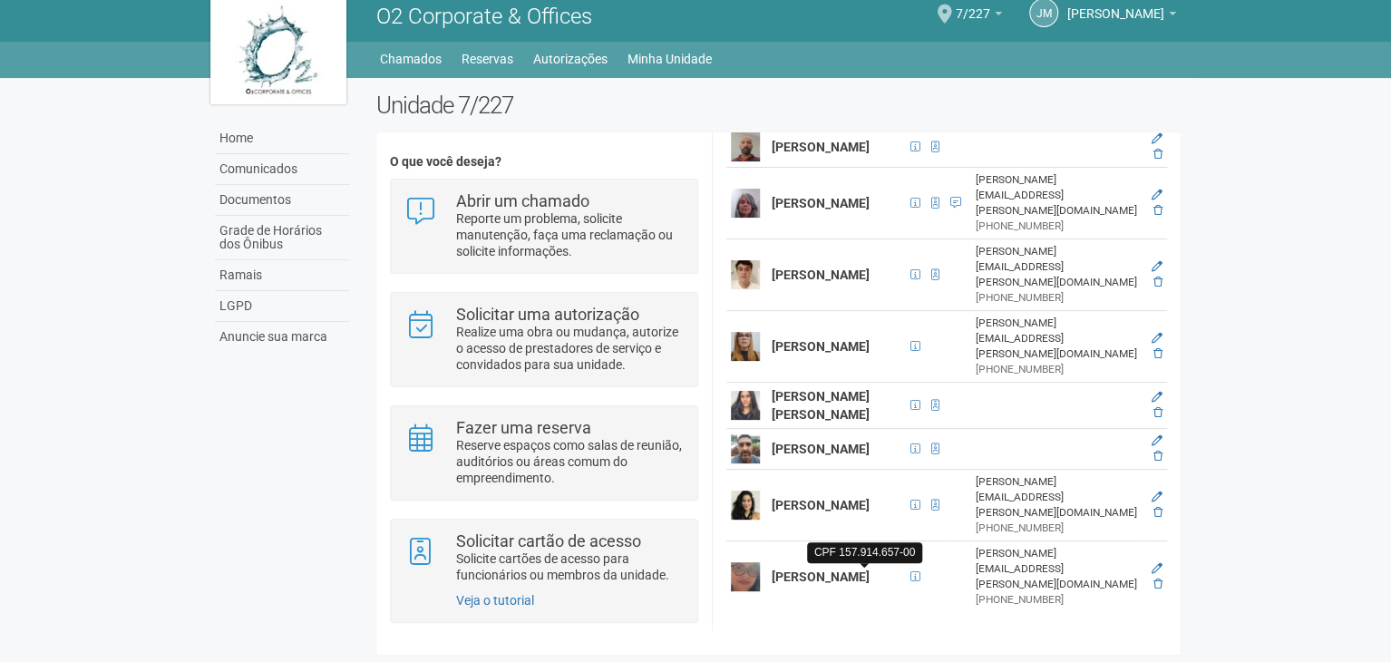
scroll to position [485, 0]
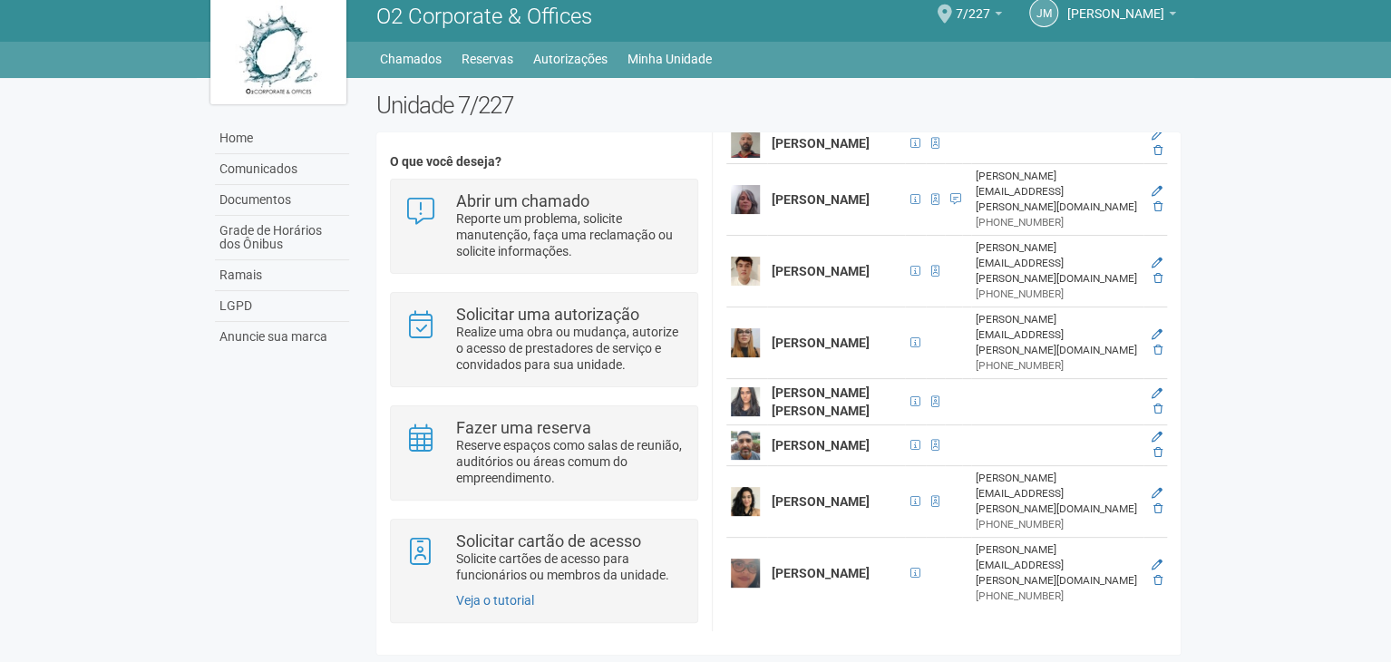
click at [740, 460] on img at bounding box center [745, 445] width 29 height 29
click at [931, 451] on span at bounding box center [935, 445] width 8 height 11
click at [752, 460] on img at bounding box center [745, 445] width 29 height 29
click at [1153, 442] on icon at bounding box center [1156, 436] width 11 height 11
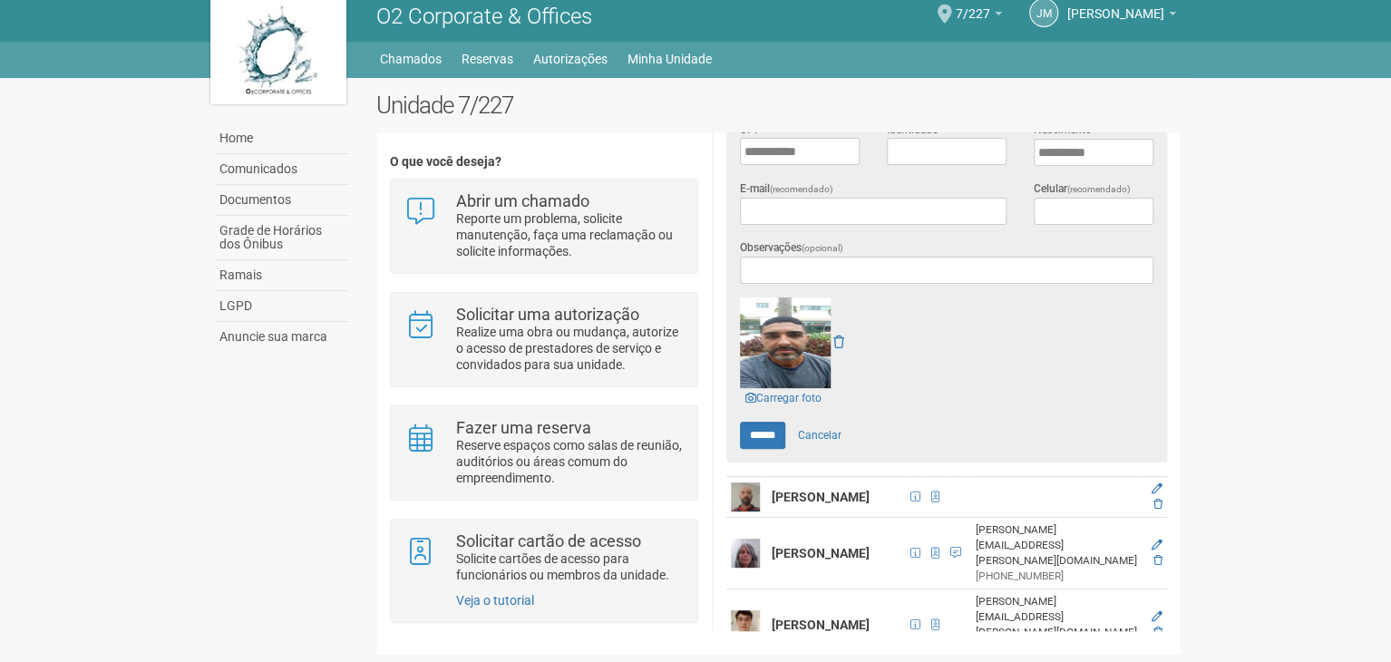
scroll to position [543, 0]
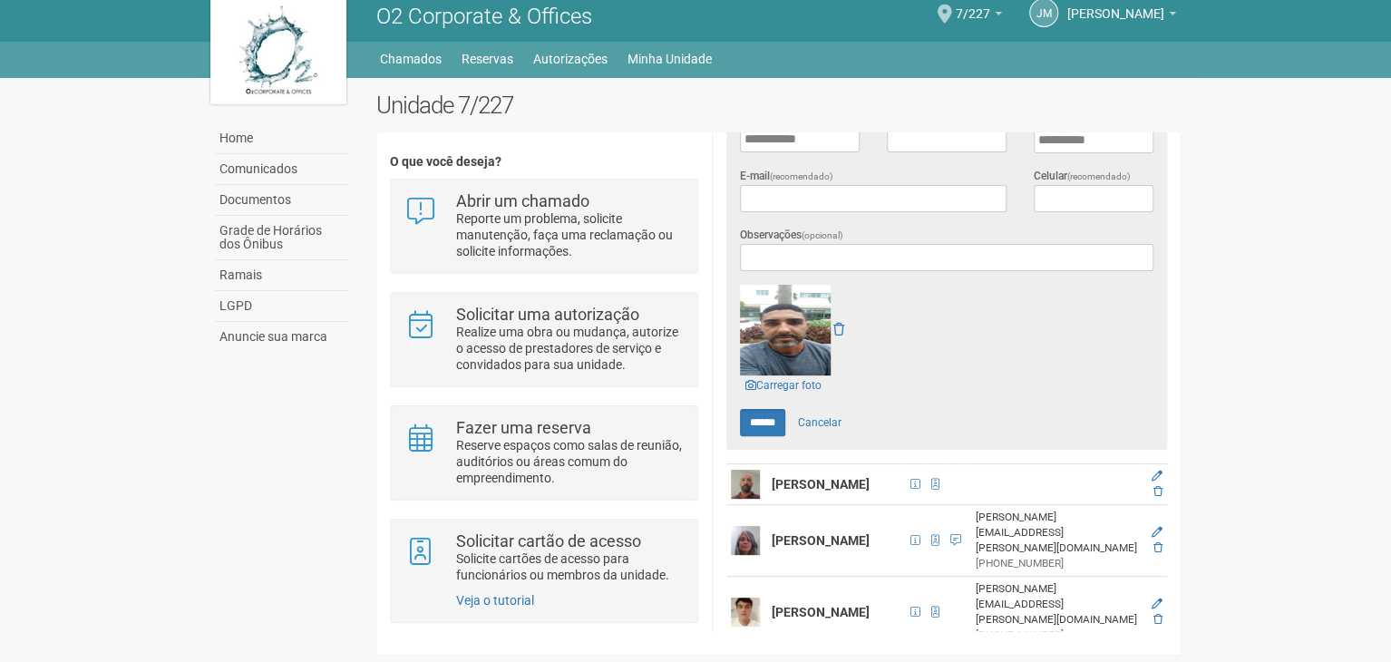
click at [790, 326] on img at bounding box center [785, 330] width 91 height 91
click at [787, 375] on link "Carregar foto" at bounding box center [783, 385] width 87 height 20
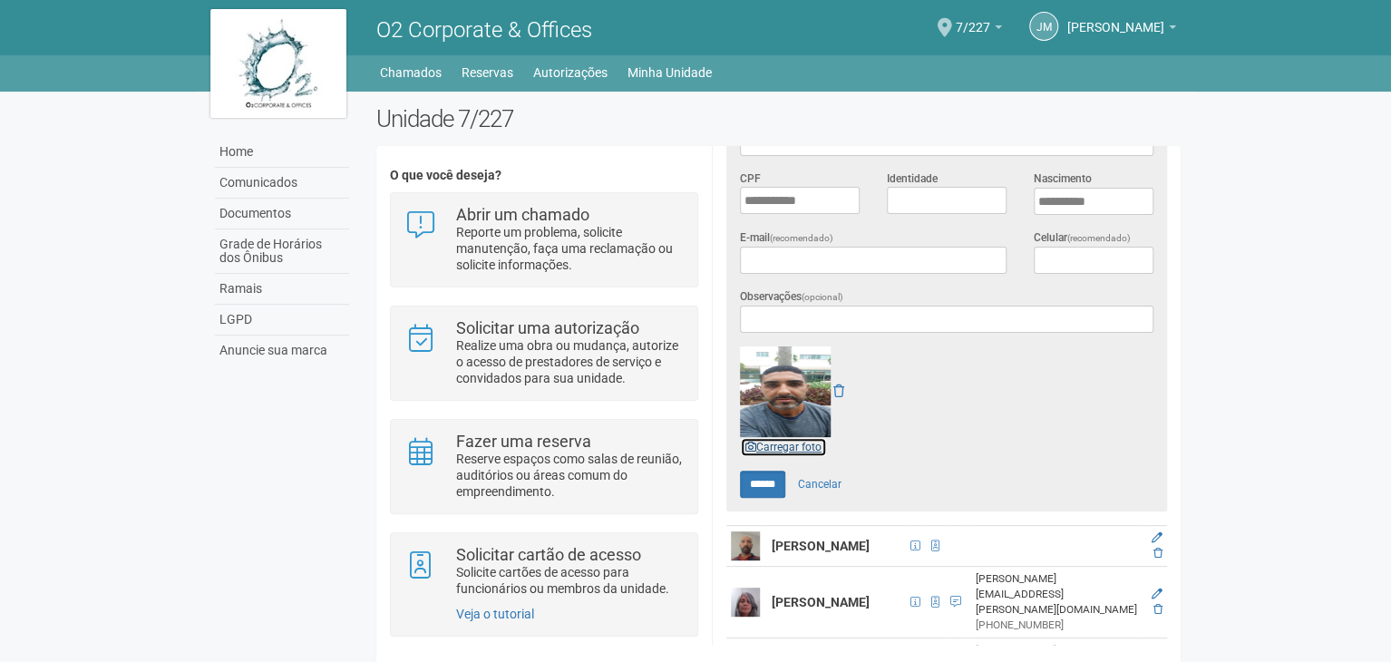
scroll to position [635, 0]
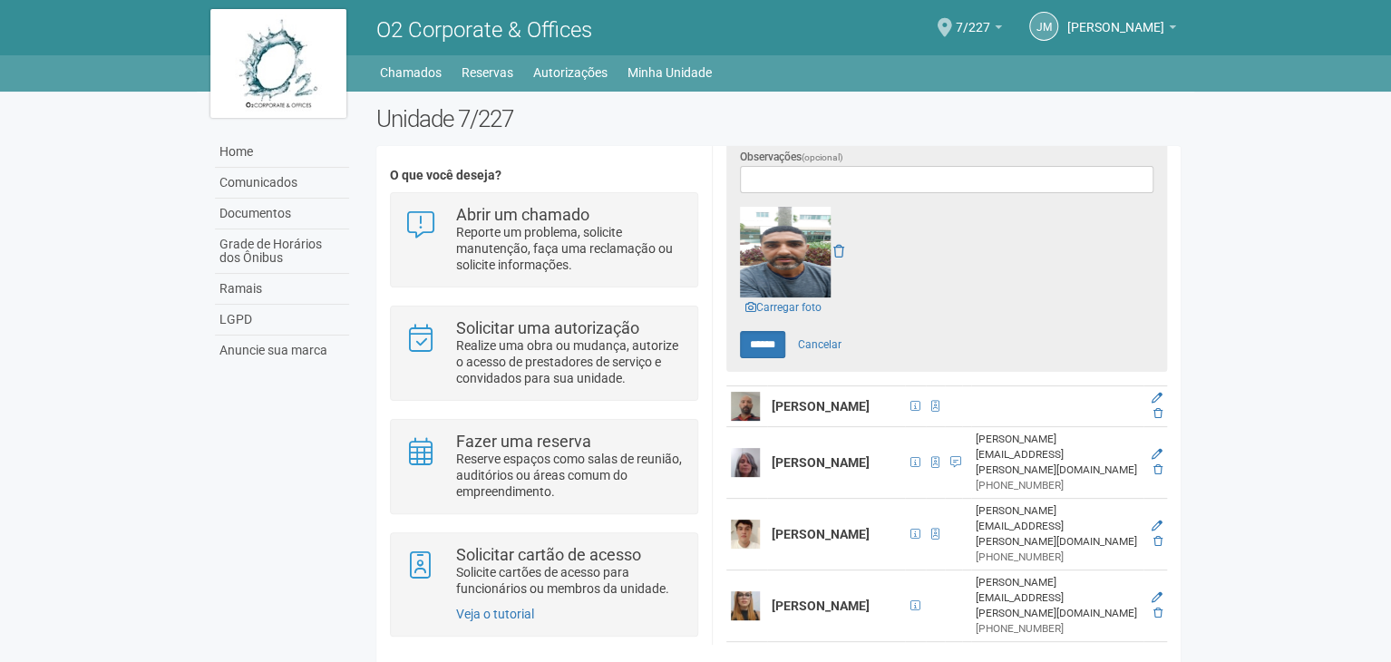
click at [783, 241] on img at bounding box center [785, 252] width 91 height 91
click at [809, 297] on link "Carregar foto" at bounding box center [783, 307] width 87 height 20
click at [802, 238] on img at bounding box center [785, 252] width 91 height 91
click at [790, 297] on link "Carregar foto" at bounding box center [783, 307] width 87 height 20
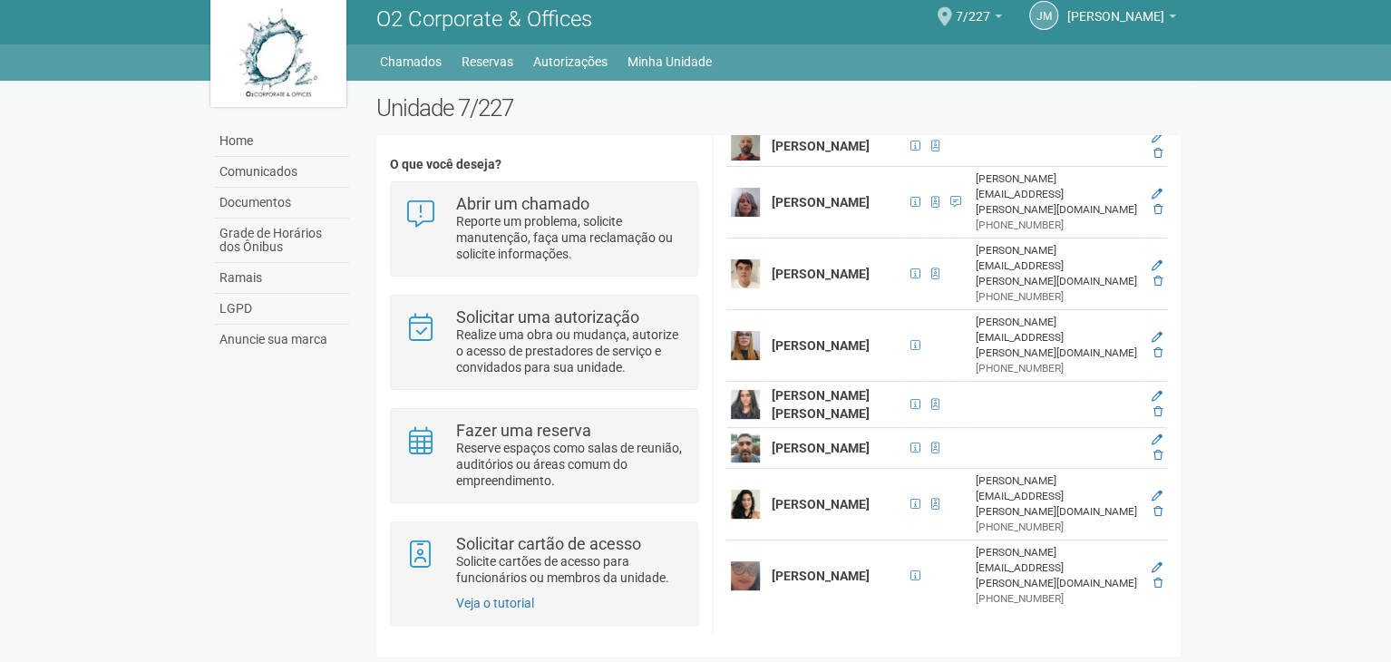
scroll to position [14, 0]
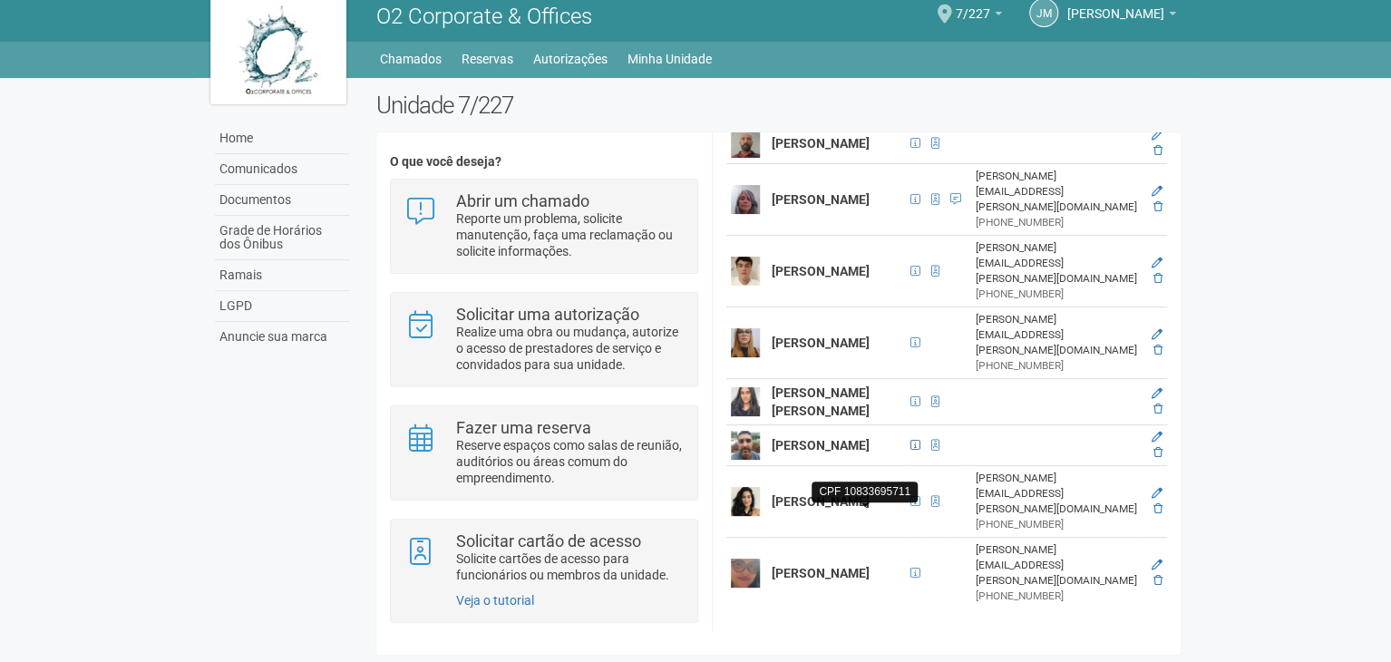
click at [905, 455] on span at bounding box center [915, 445] width 21 height 20
click at [910, 451] on span at bounding box center [915, 445] width 10 height 11
click at [931, 451] on span at bounding box center [935, 445] width 8 height 11
click at [744, 460] on img at bounding box center [745, 445] width 29 height 29
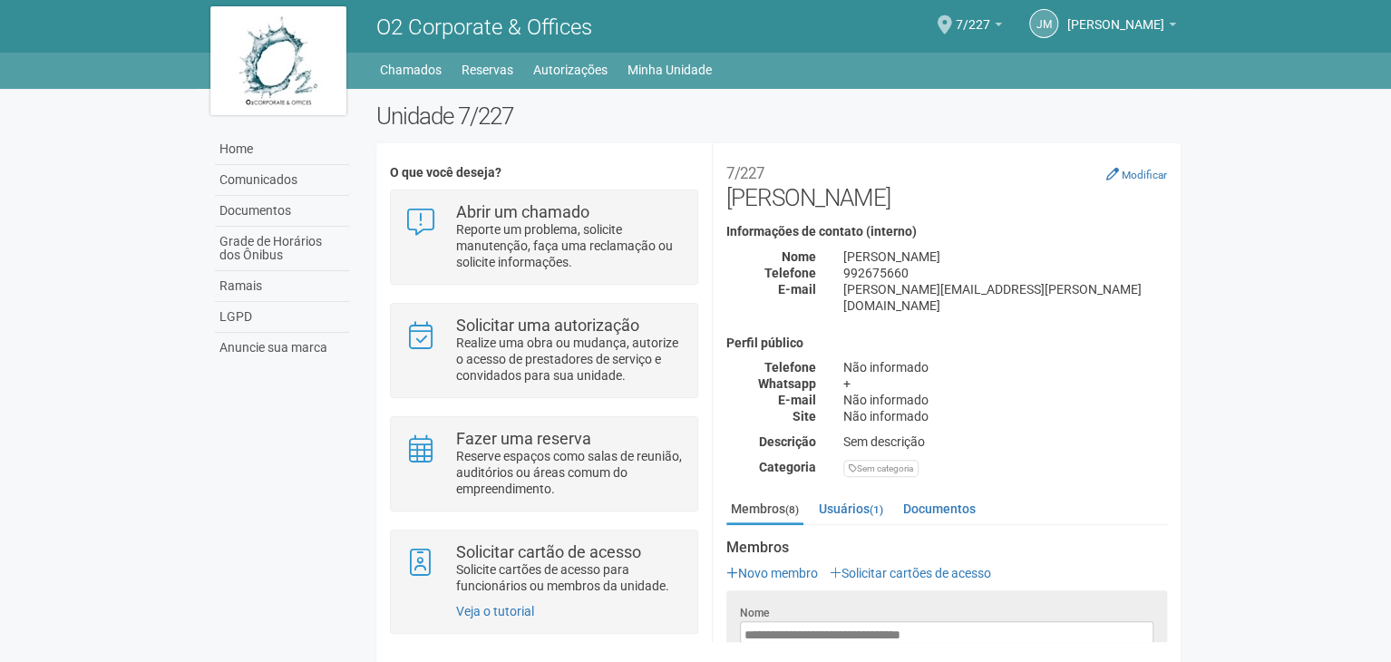
scroll to position [0, 0]
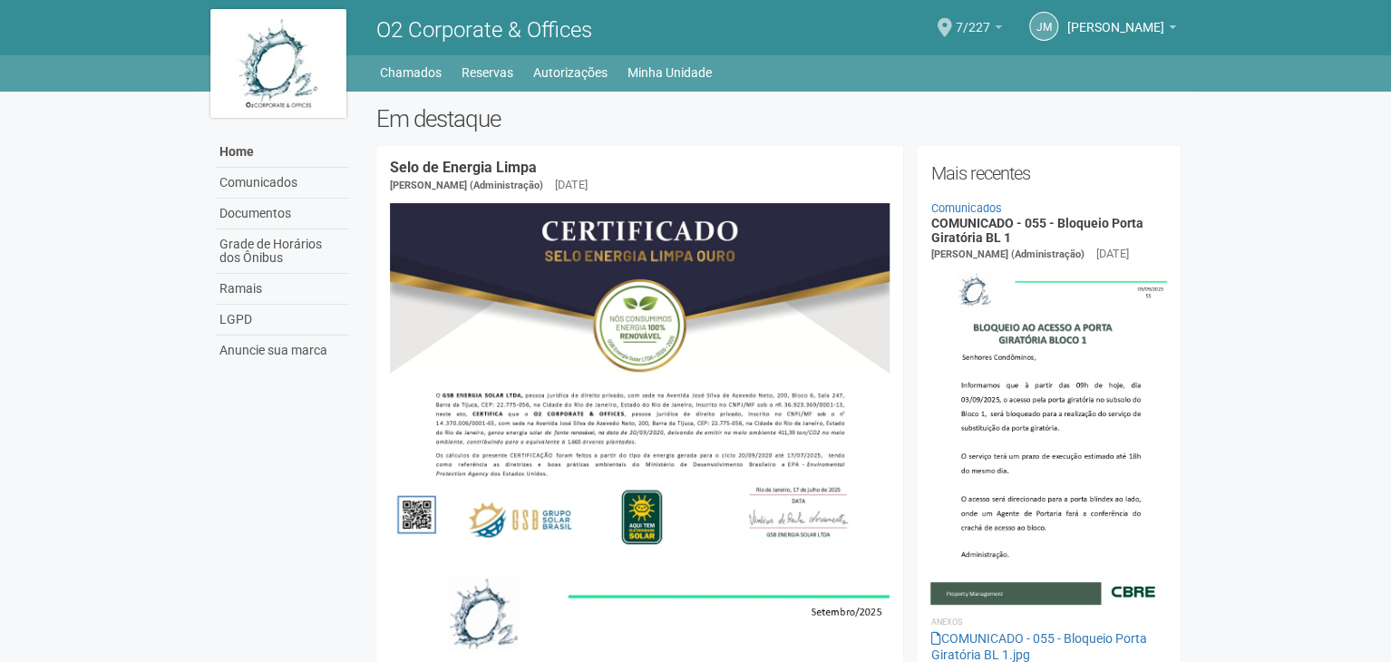
click at [994, 28] on b at bounding box center [997, 27] width 7 height 4
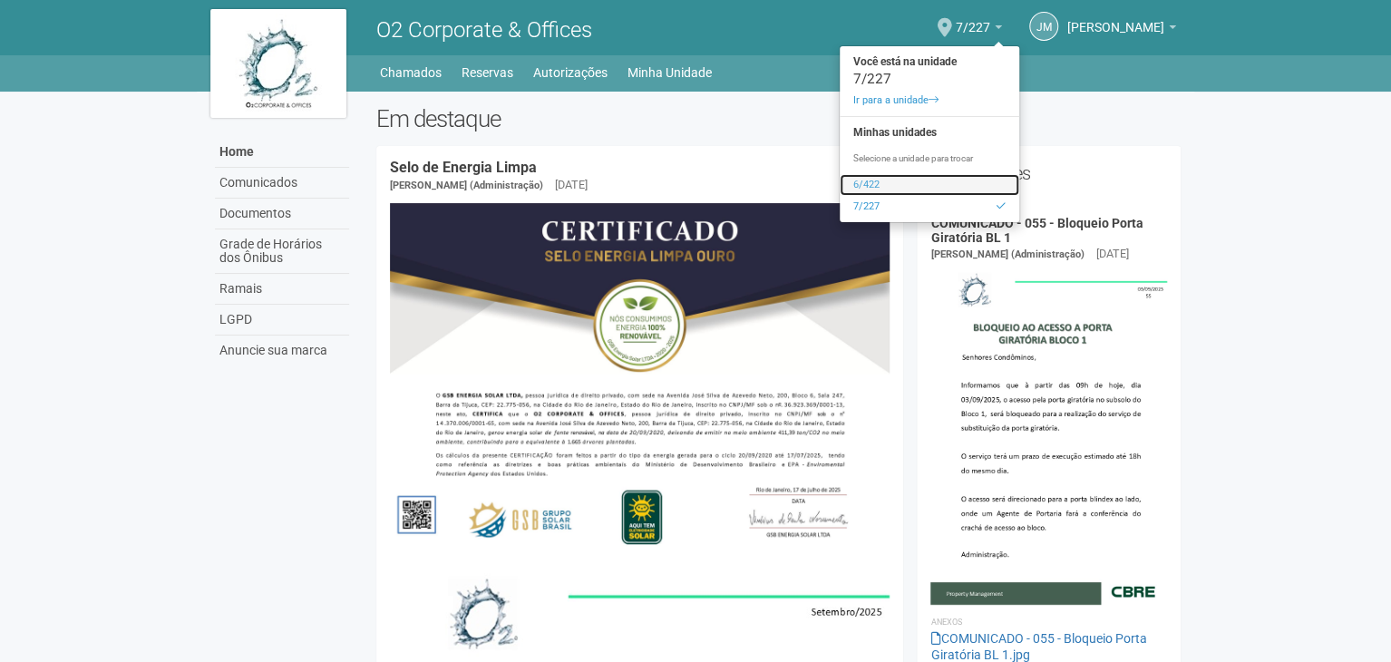
click at [875, 180] on link "6/422" at bounding box center [928, 185] width 179 height 22
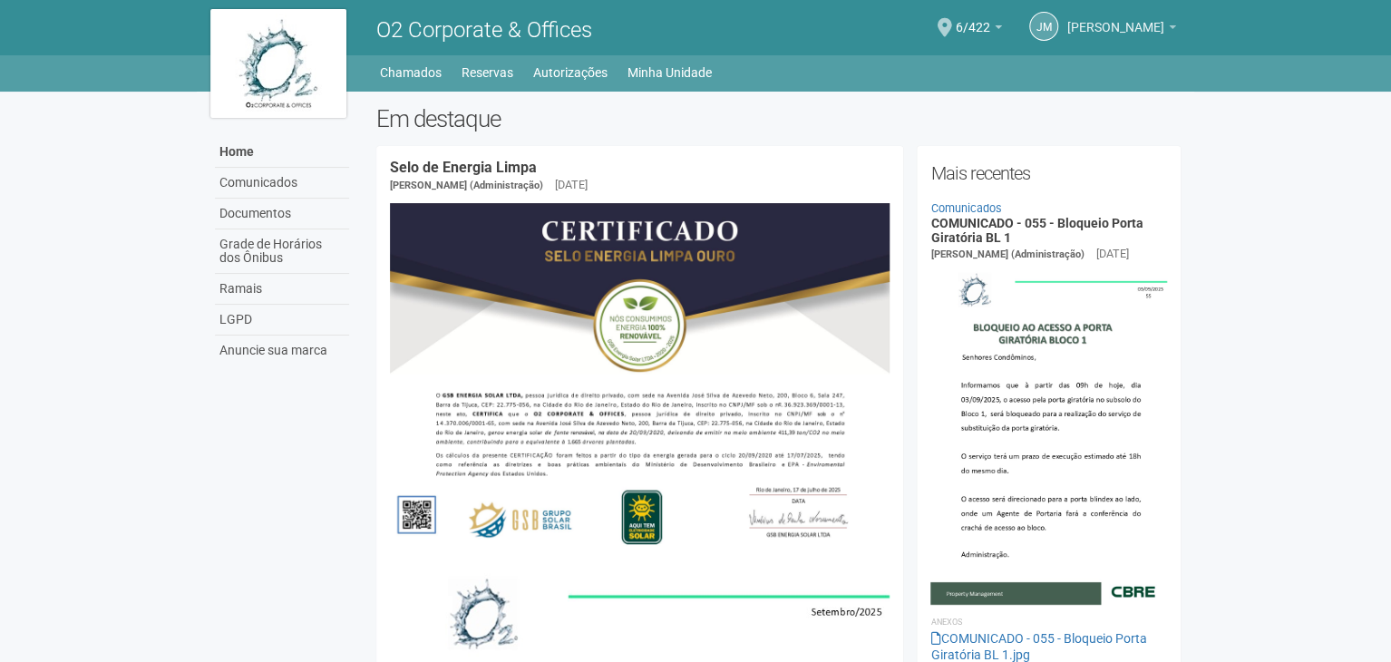
click at [1067, 34] on span "[PERSON_NAME]" at bounding box center [1115, 19] width 97 height 32
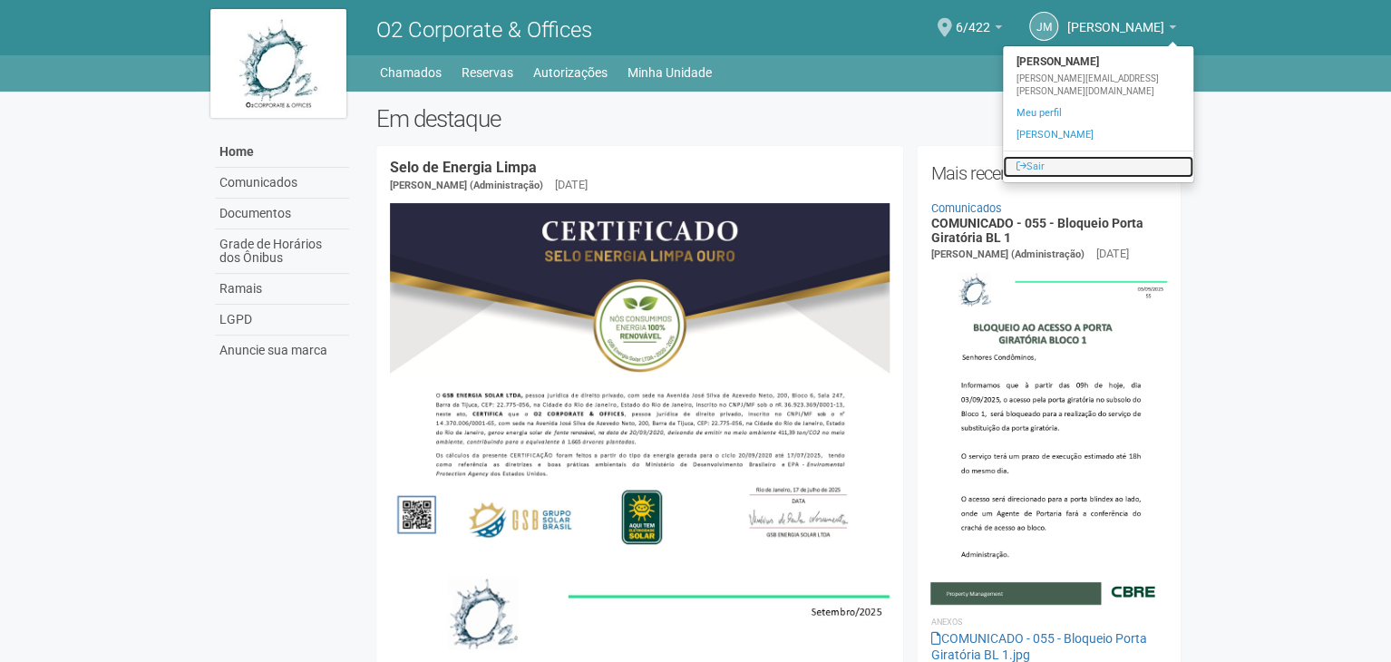
click at [1014, 156] on link "Sair" at bounding box center [1098, 167] width 190 height 22
